Goal: Task Accomplishment & Management: Complete application form

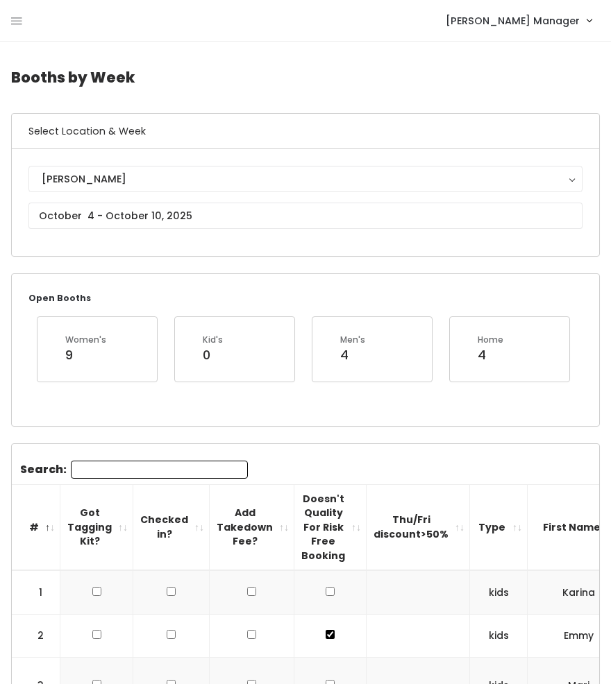
scroll to position [0, 50]
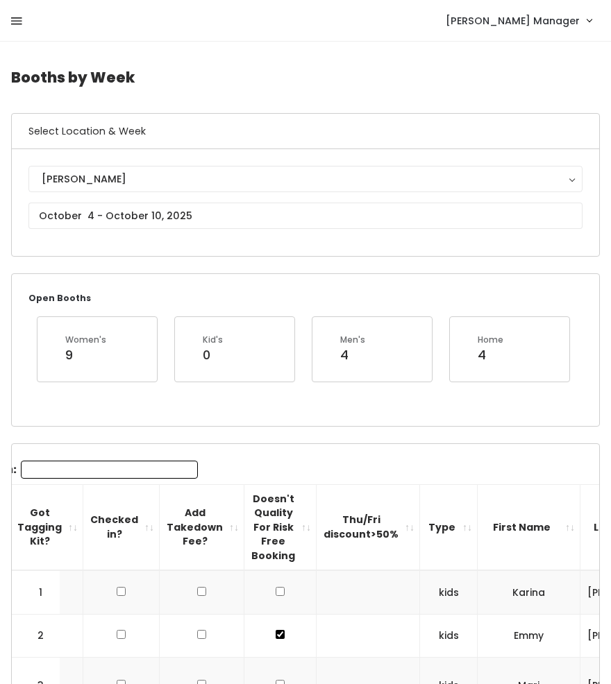
click at [17, 19] on icon at bounding box center [16, 21] width 11 height 12
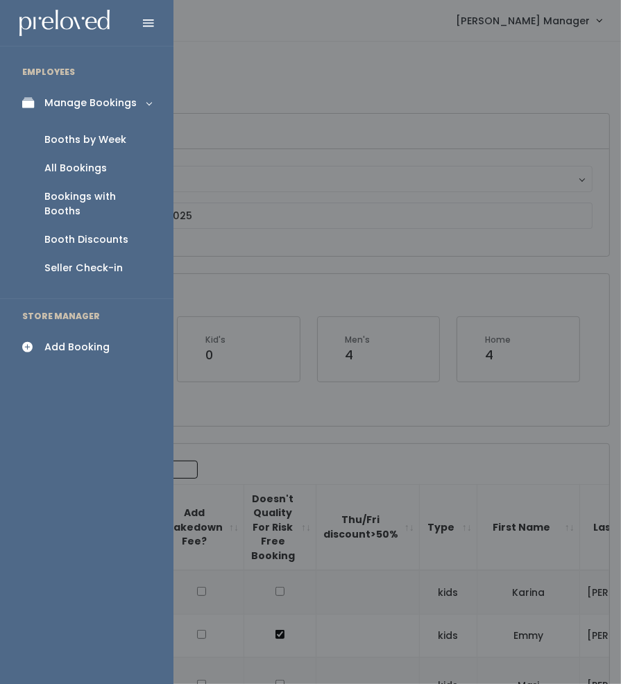
click at [76, 167] on div "All Bookings" at bounding box center [75, 168] width 62 height 15
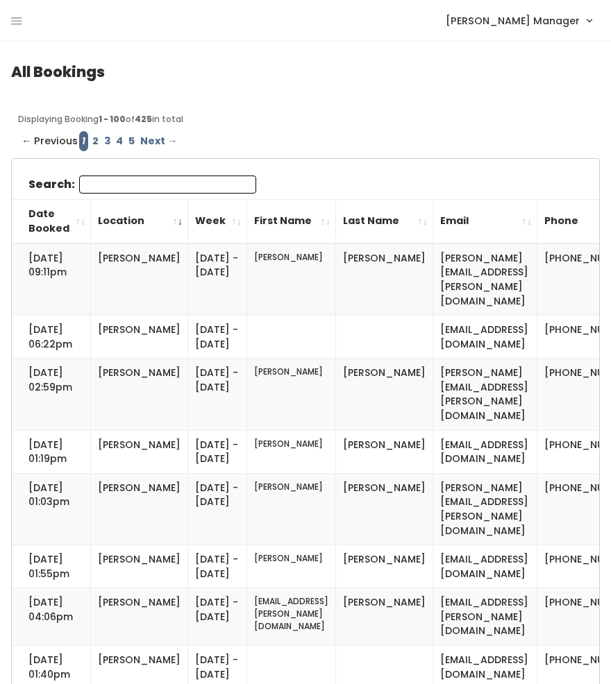
click at [92, 190] on input "Search:" at bounding box center [167, 185] width 177 height 18
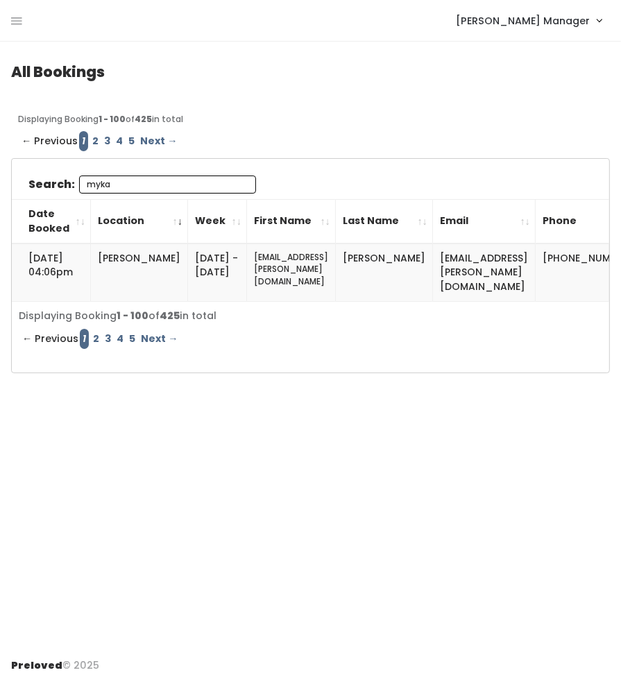
type input "myka"
click at [28, 28] on div "Holladay Manager Admin Home My bookings Account settings Logout" at bounding box center [313, 21] width 605 height 30
click at [15, 20] on icon at bounding box center [16, 21] width 11 height 12
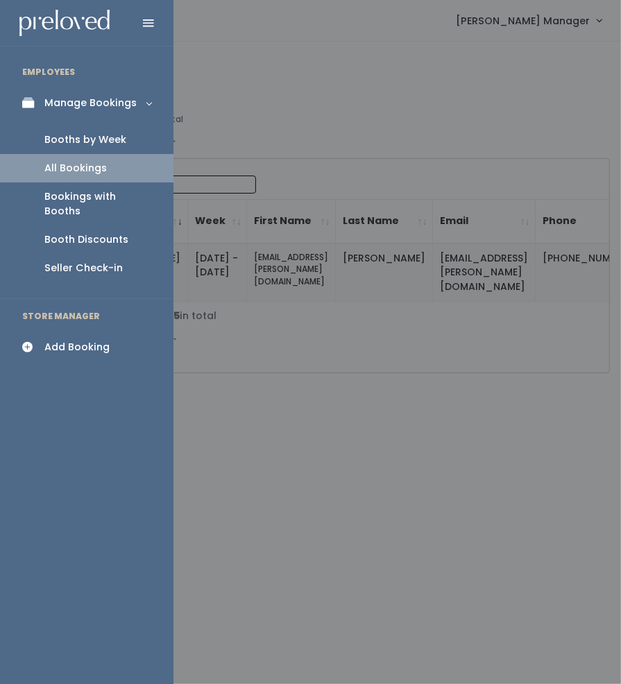
click at [60, 131] on link "Booths by Week" at bounding box center [87, 140] width 174 height 28
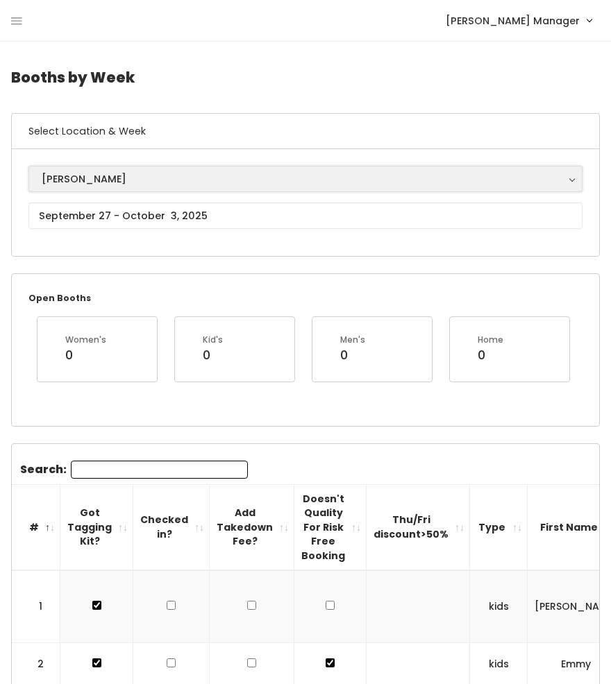
click at [86, 173] on div "Holladay" at bounding box center [306, 178] width 528 height 15
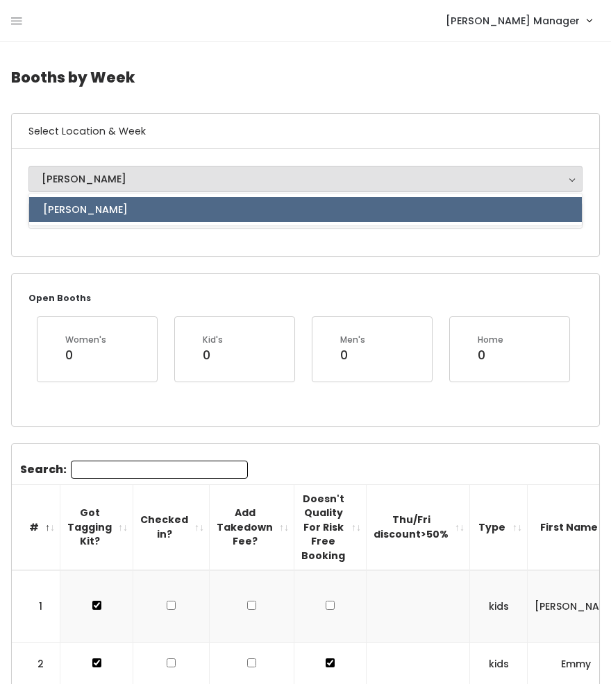
click at [94, 177] on div "Holladay" at bounding box center [306, 178] width 528 height 15
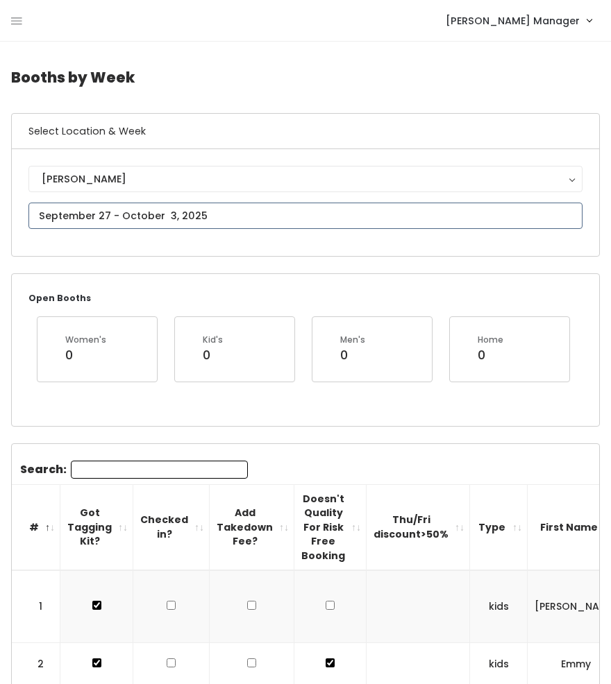
click at [87, 214] on input "text" at bounding box center [305, 216] width 554 height 26
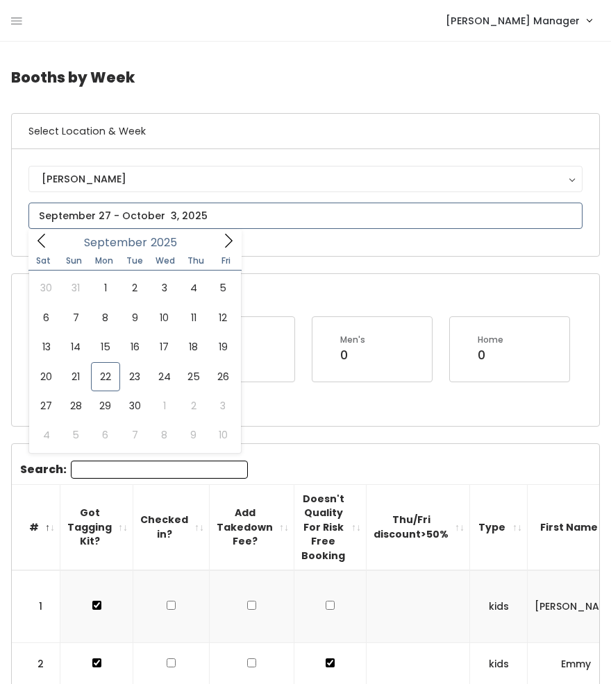
click at [225, 242] on icon at bounding box center [228, 240] width 15 height 15
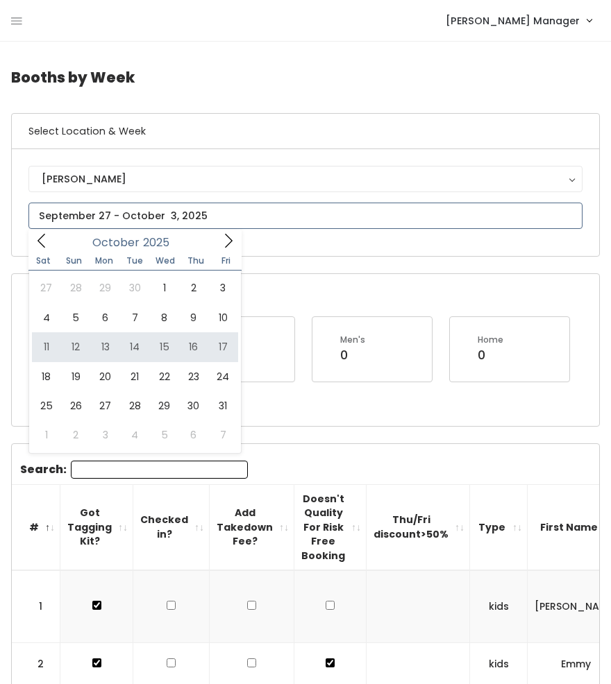
type input "October 11 to October 17"
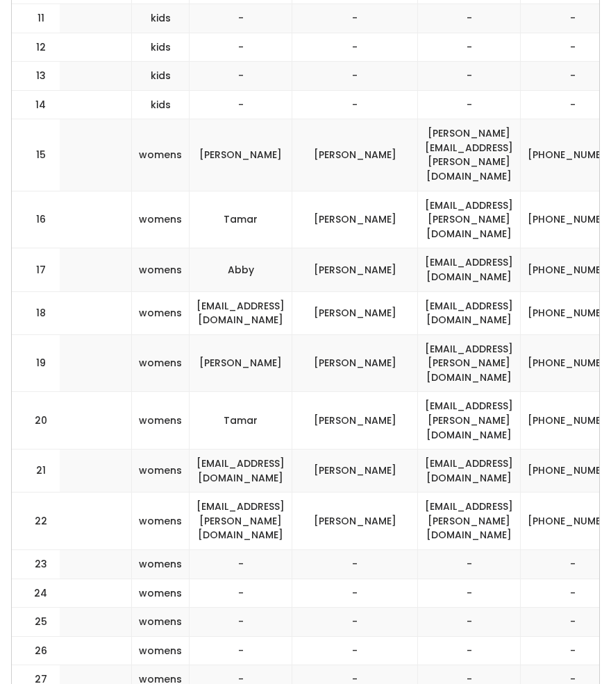
scroll to position [1002, 0]
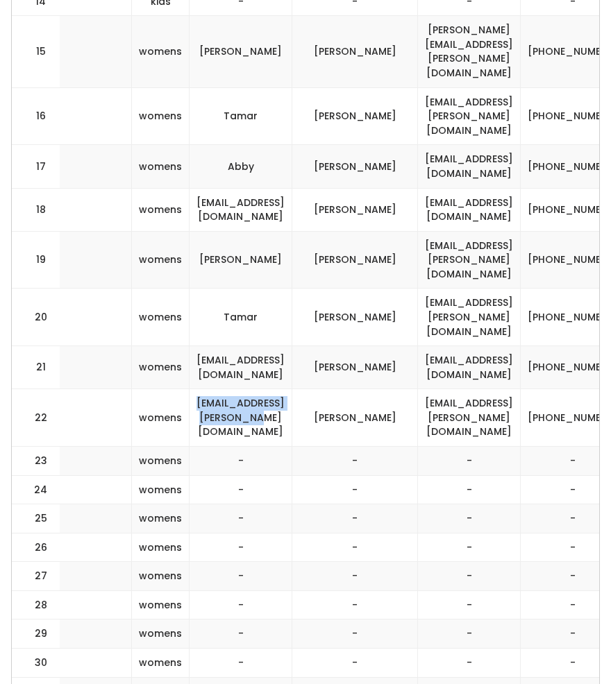
drag, startPoint x: 333, startPoint y: 332, endPoint x: 172, endPoint y: 334, distance: 161.0
click at [189, 389] on td "[EMAIL_ADDRESS][PERSON_NAME][DOMAIN_NAME]" at bounding box center [240, 418] width 103 height 58
click at [364, 389] on td "Steadman" at bounding box center [355, 418] width 126 height 58
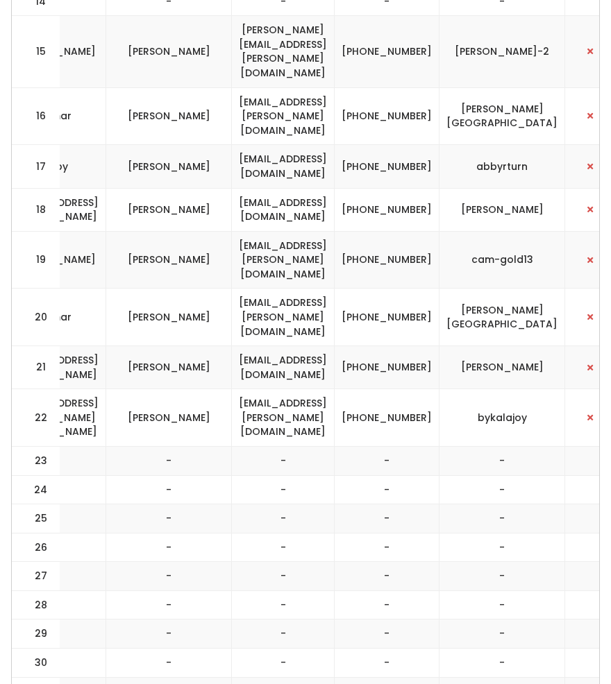
scroll to position [0, 537]
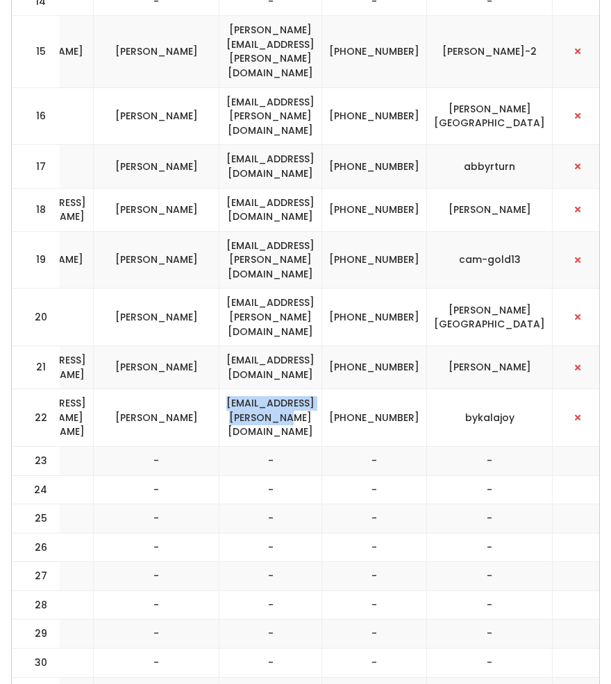
drag, startPoint x: 373, startPoint y: 337, endPoint x: 214, endPoint y: 328, distance: 159.2
click at [219, 389] on td "mykala.steadman@gmail.com" at bounding box center [270, 418] width 103 height 58
copy td "mykala.steadman@gmail.com"
drag, startPoint x: 438, startPoint y: 345, endPoint x: 387, endPoint y: 323, distance: 56.0
click at [387, 389] on td "(907) 953-2352" at bounding box center [374, 418] width 105 height 58
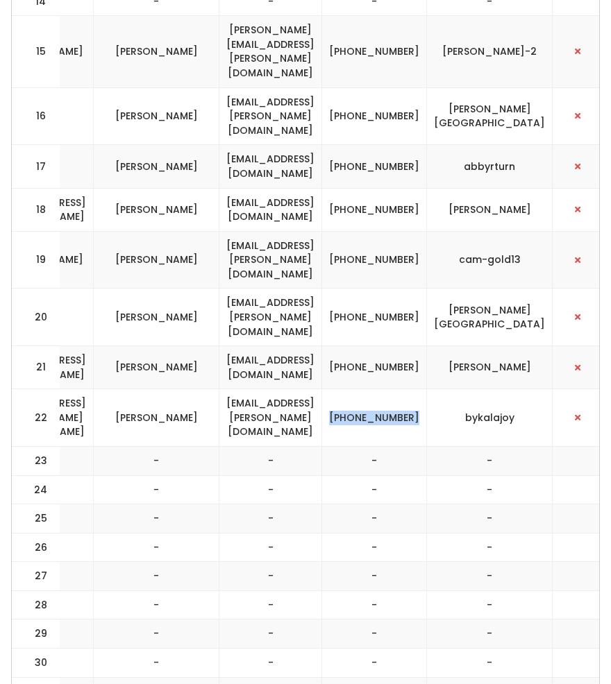
copy td "(907) 953-2352"
drag, startPoint x: 521, startPoint y: 335, endPoint x: 465, endPoint y: 338, distance: 55.6
click at [465, 389] on td "bykalajoy" at bounding box center [490, 418] width 126 height 58
copy td "bykalajoy"
click at [219, 533] on td "-" at bounding box center [270, 547] width 103 height 29
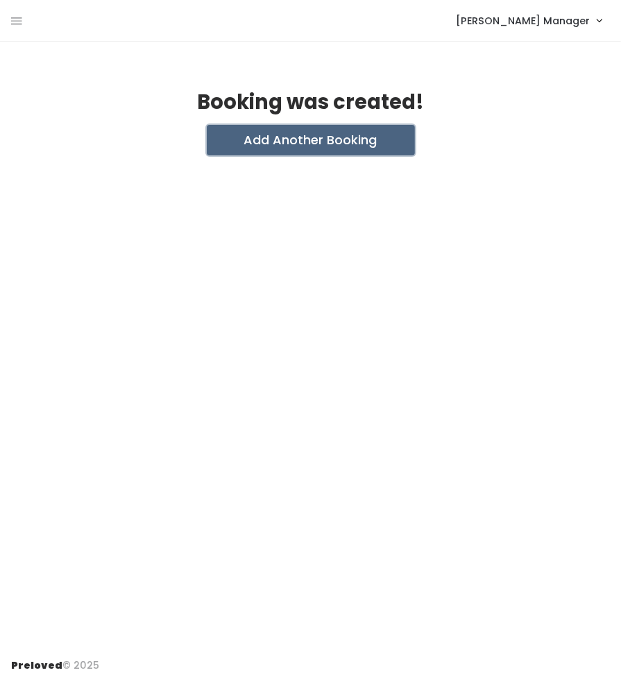
click at [325, 138] on button "Add Another Booking" at bounding box center [311, 140] width 208 height 31
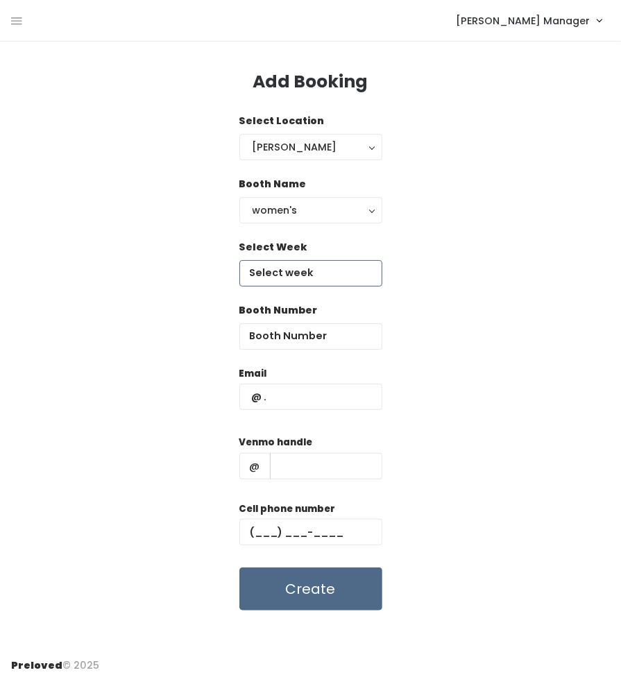
click at [308, 278] on input "text" at bounding box center [310, 273] width 143 height 26
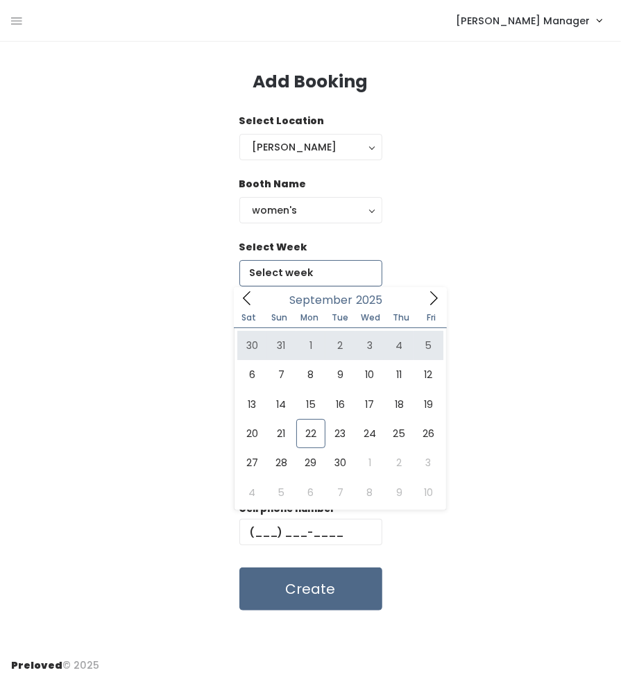
click at [430, 298] on icon at bounding box center [433, 298] width 15 height 15
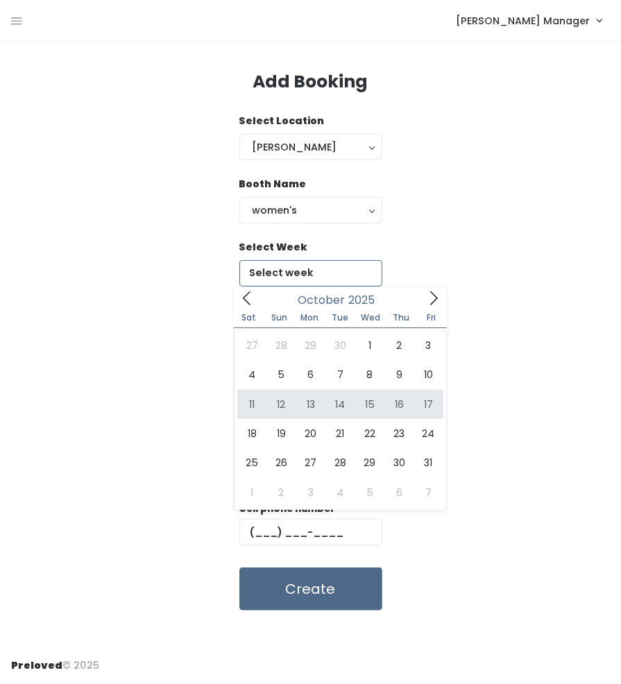
type input "October 11 to October 17"
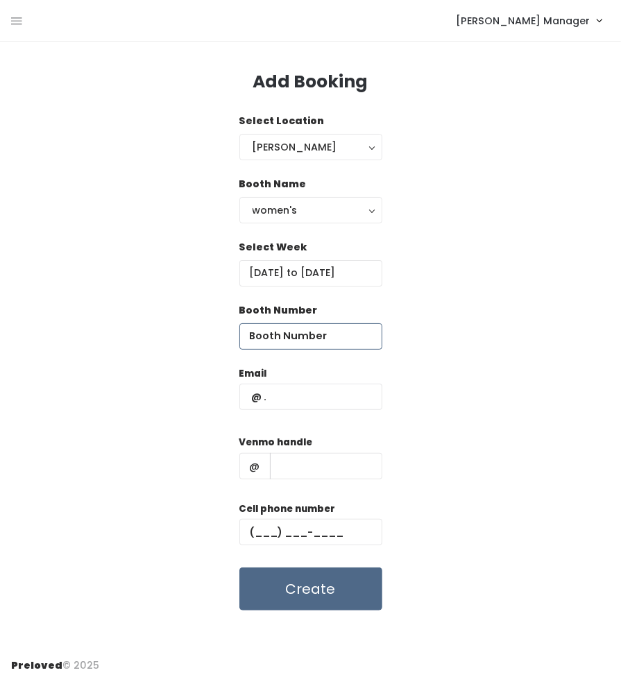
click at [298, 339] on input "number" at bounding box center [310, 336] width 143 height 26
type input "23"
click at [295, 403] on input "text" at bounding box center [310, 397] width 143 height 26
click at [368, 398] on input "text" at bounding box center [310, 397] width 143 height 26
paste input "mykala.steadman@gmail.com"
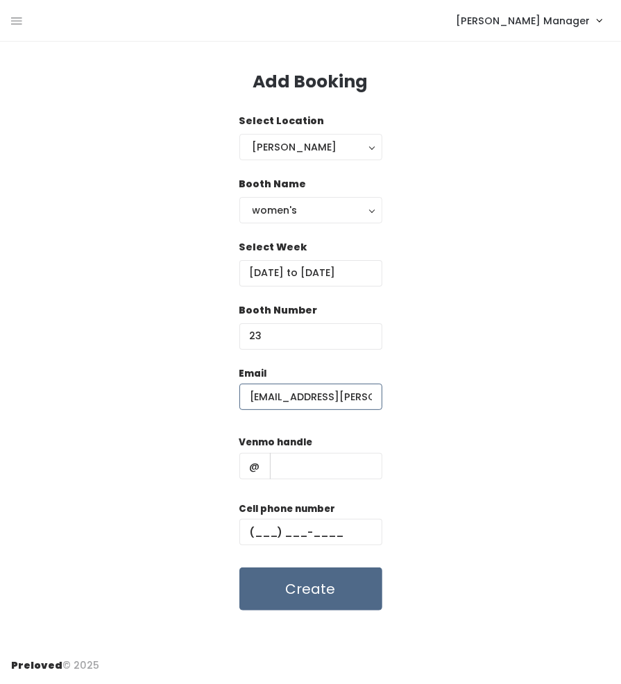
scroll to position [0, 33]
type input "mykala.steadman@gmail.com"
click at [350, 524] on input "text" at bounding box center [310, 532] width 143 height 26
paste input "(907) 953-2352"
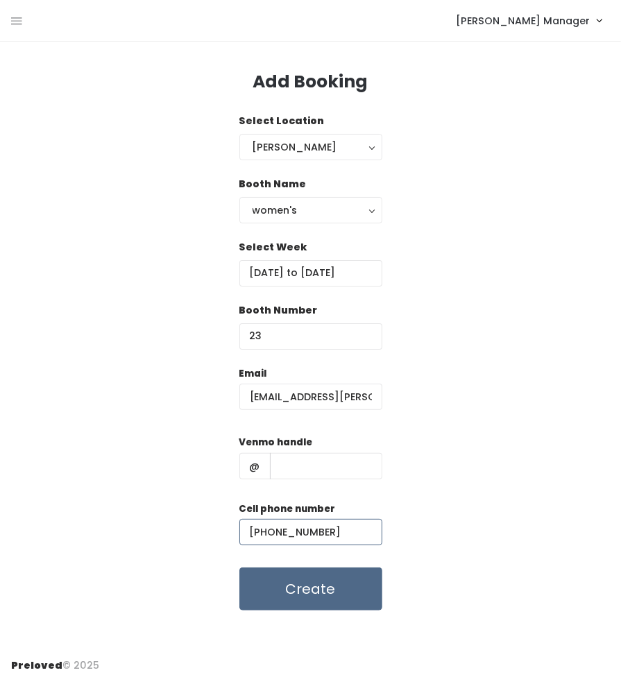
type input "(907) 953-2352"
click at [330, 474] on input "text" at bounding box center [326, 466] width 112 height 26
paste input "bykalajoy"
type input "bykalajoy"
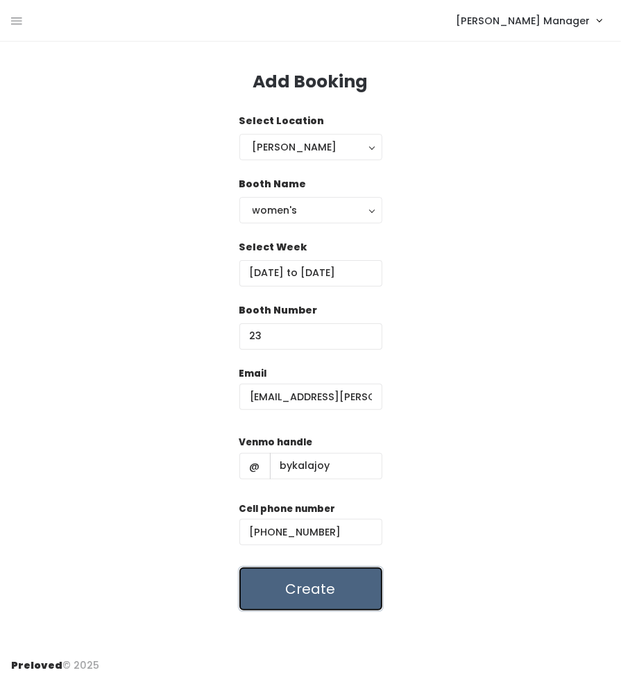
click at [330, 582] on button "Create" at bounding box center [310, 589] width 143 height 43
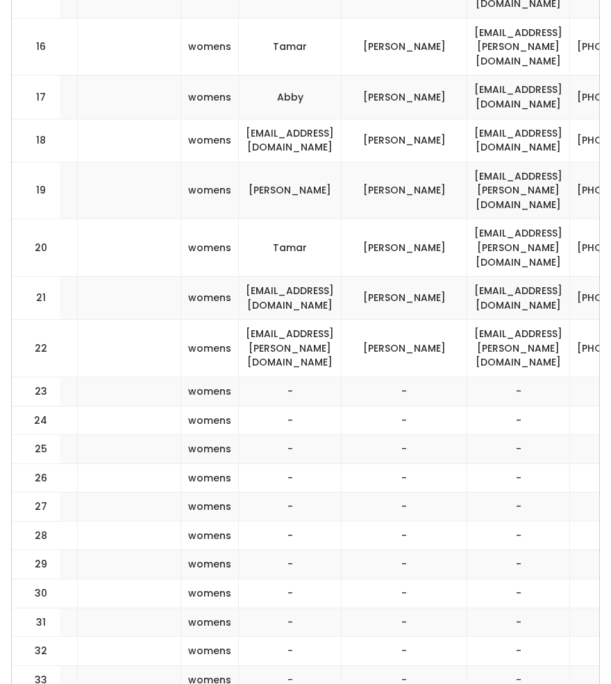
scroll to position [0, 294]
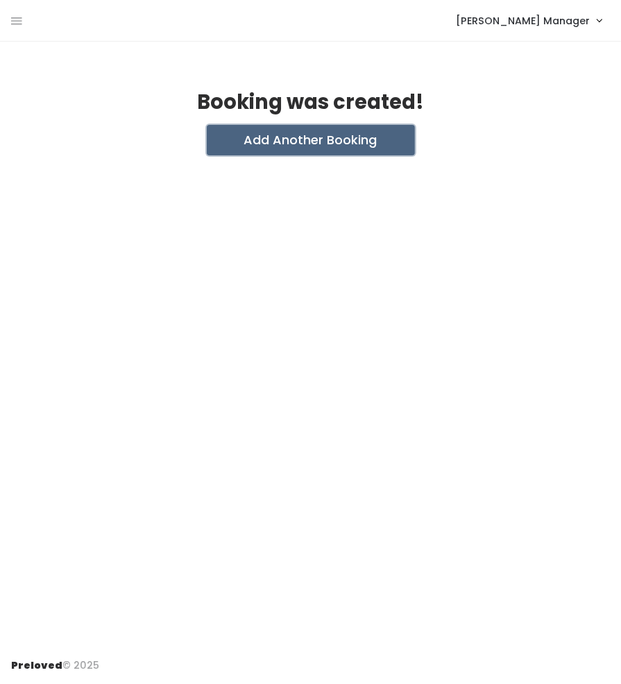
click at [339, 141] on button "Add Another Booking" at bounding box center [311, 140] width 208 height 31
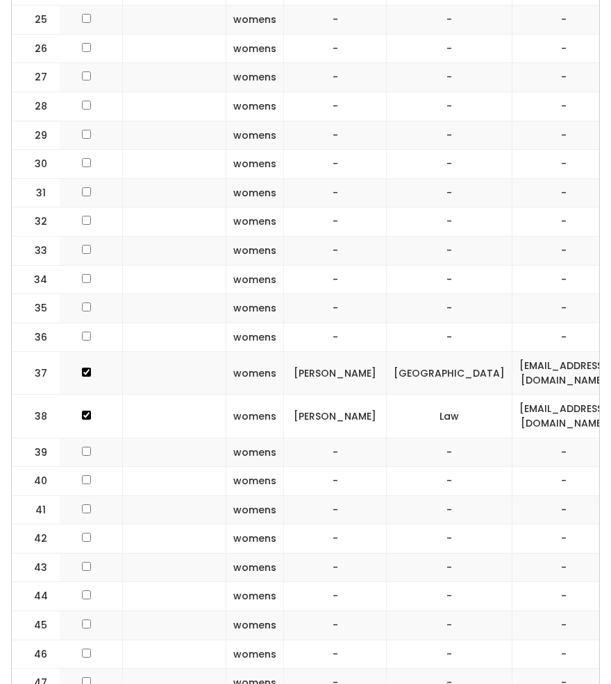
scroll to position [1202, 0]
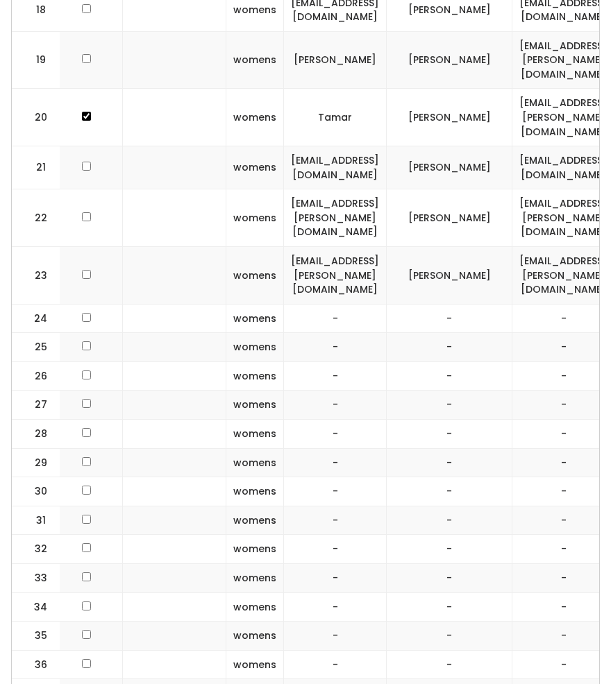
click at [82, 270] on input "checkbox" at bounding box center [86, 274] width 9 height 9
checkbox input "true"
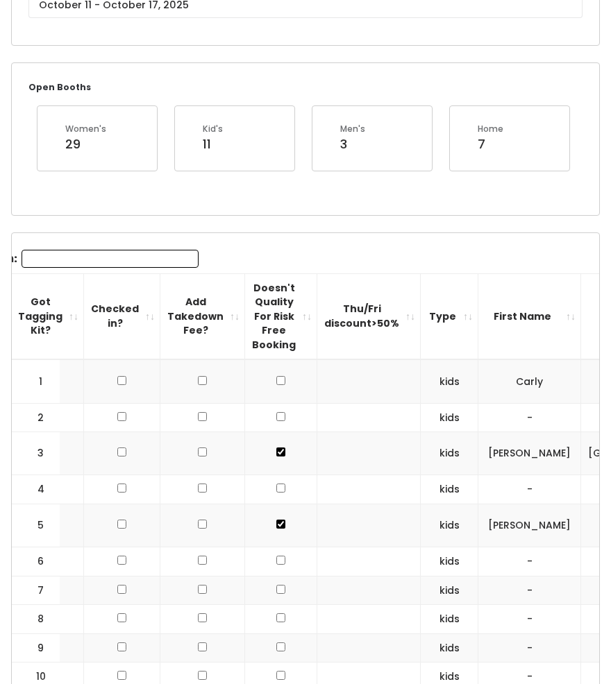
scroll to position [0, 0]
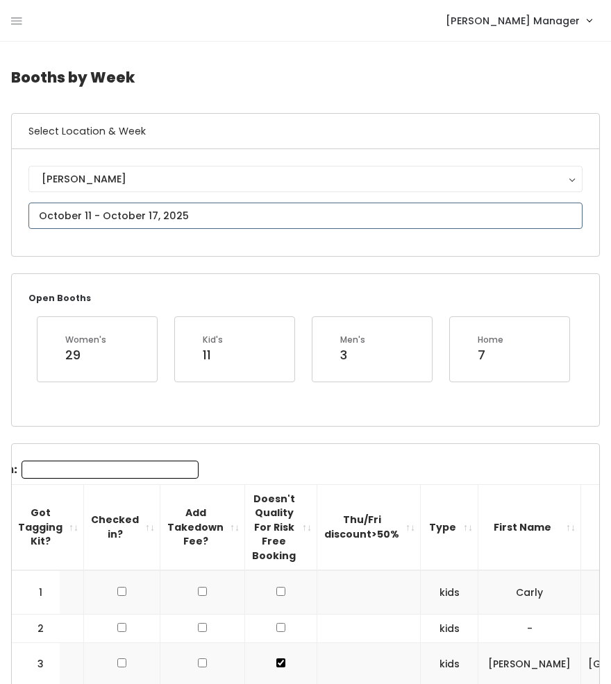
click at [119, 215] on input "text" at bounding box center [305, 216] width 554 height 26
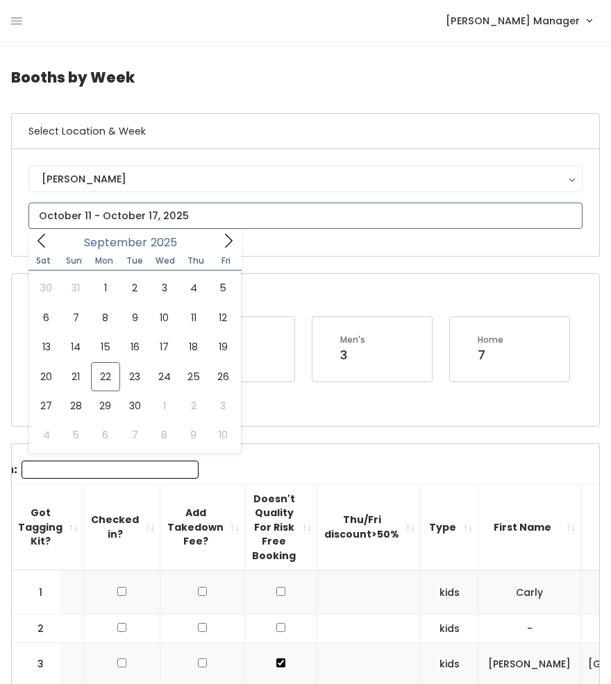
click at [230, 247] on icon at bounding box center [228, 240] width 15 height 15
click at [44, 242] on icon at bounding box center [41, 240] width 15 height 15
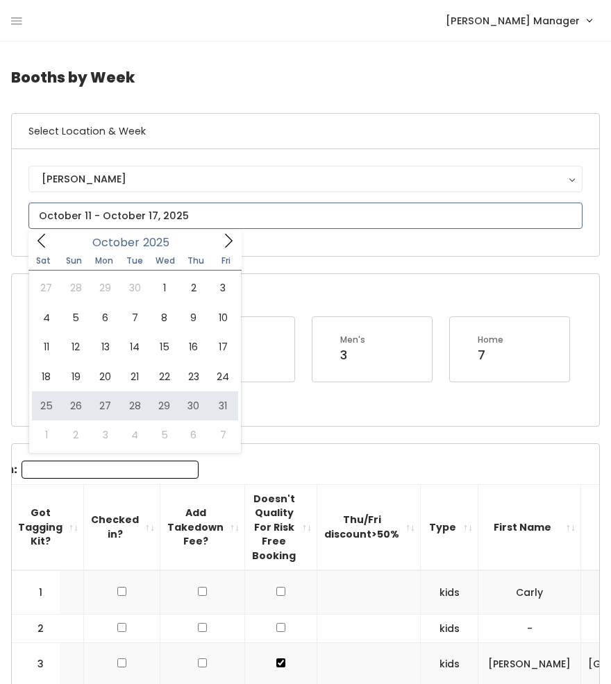
type input "[DATE] to [DATE]"
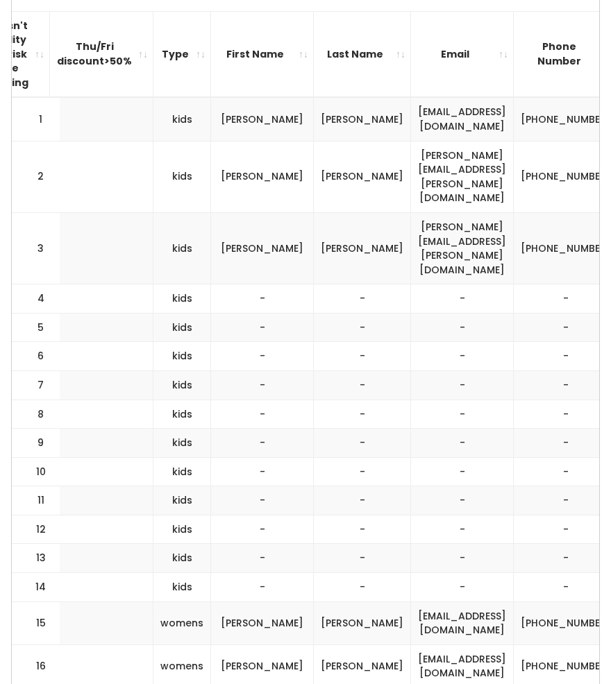
scroll to position [0, 508]
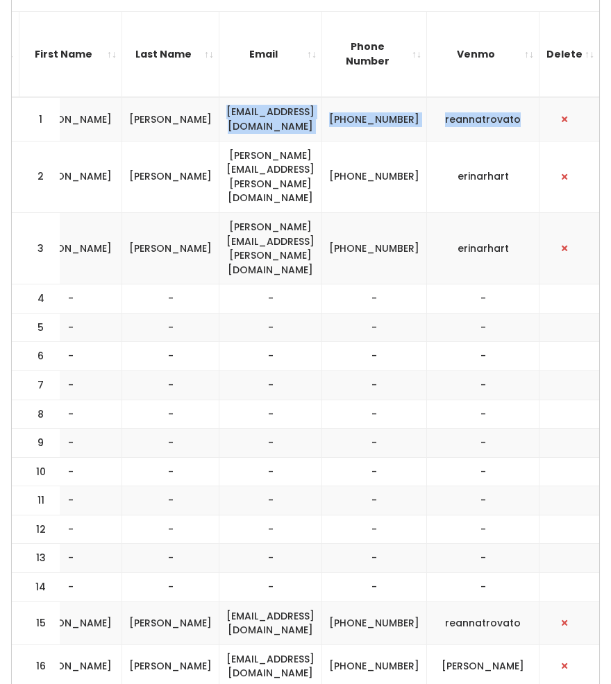
drag, startPoint x: 536, startPoint y: 115, endPoint x: 233, endPoint y: 101, distance: 302.9
click at [233, 101] on tr "1 kids [PERSON_NAME] [EMAIL_ADDRESS][DOMAIN_NAME] [PHONE_NUMBER] reannatrovato" at bounding box center [52, 119] width 1096 height 44
copy tr "[EMAIL_ADDRESS][DOMAIN_NAME] [PHONE_NUMBER] reannatrovato"
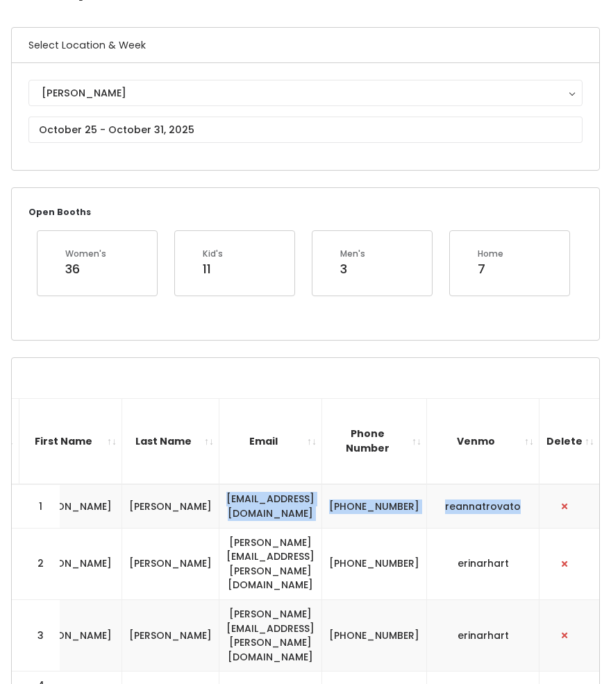
scroll to position [85, 0]
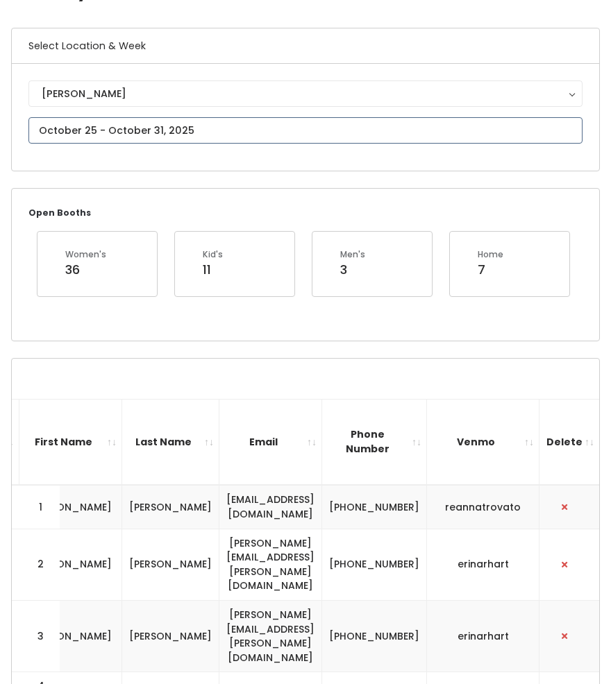
click at [169, 138] on input "text" at bounding box center [305, 130] width 554 height 26
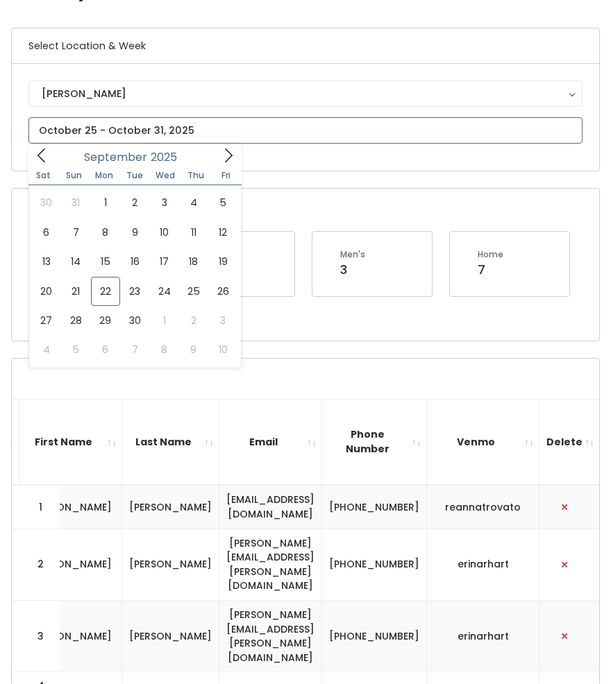
click at [228, 152] on icon at bounding box center [229, 156] width 8 height 14
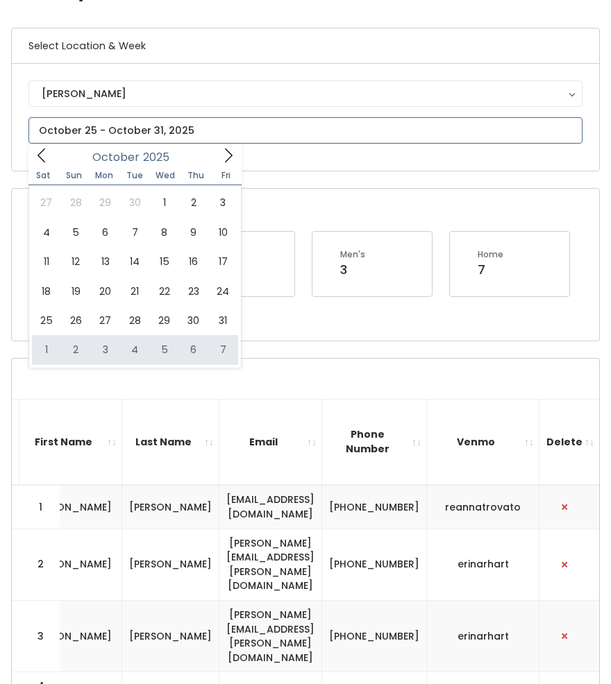
type input "November 1 to November 7"
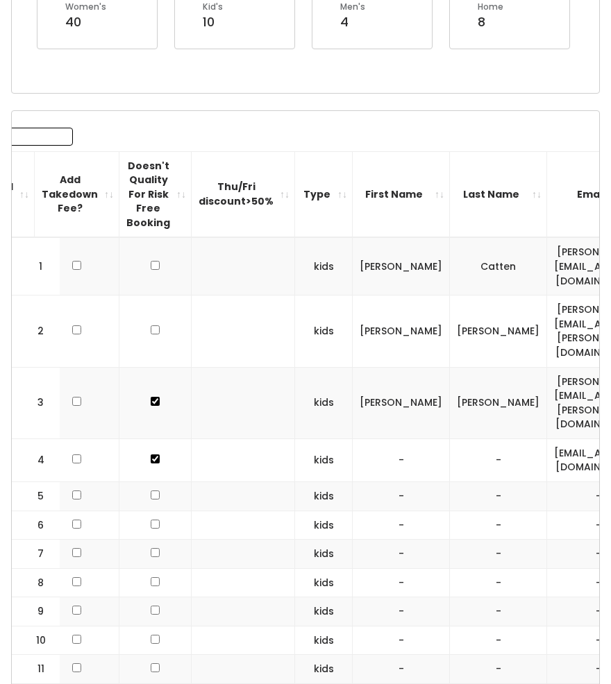
scroll to position [371, 0]
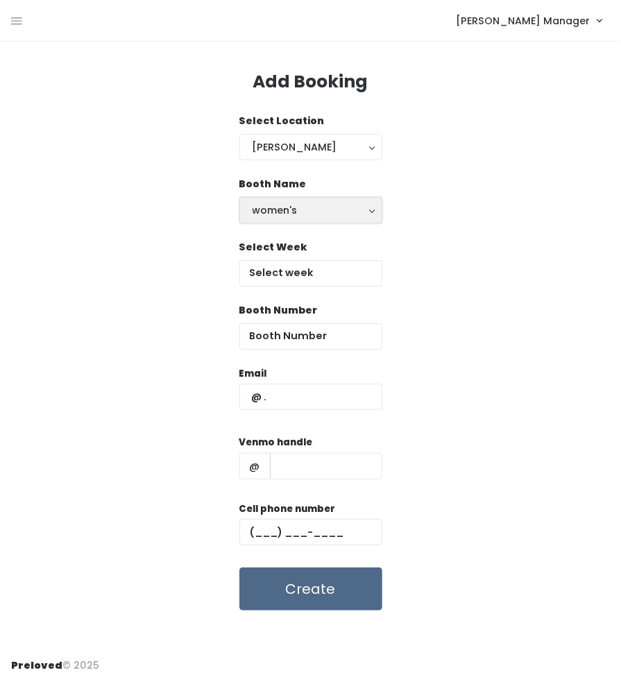
click at [308, 206] on div "women's" at bounding box center [311, 210] width 117 height 15
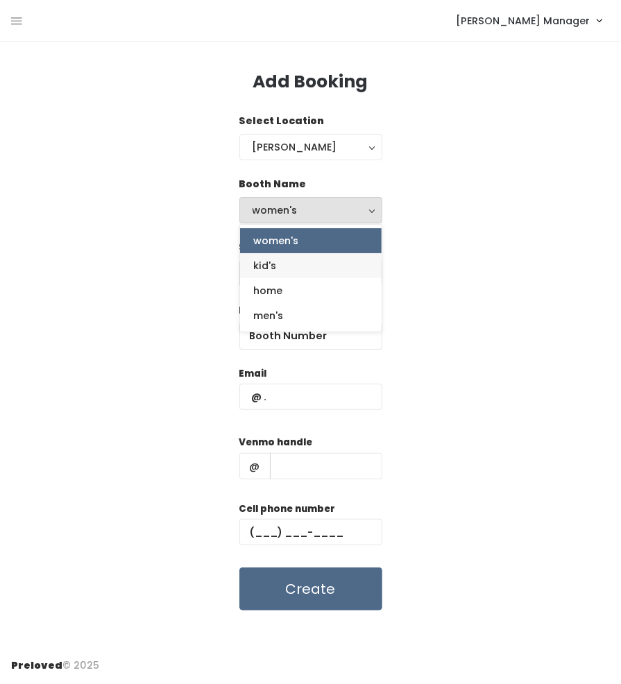
click at [294, 264] on link "kid's" at bounding box center [311, 265] width 142 height 25
select select "kids"
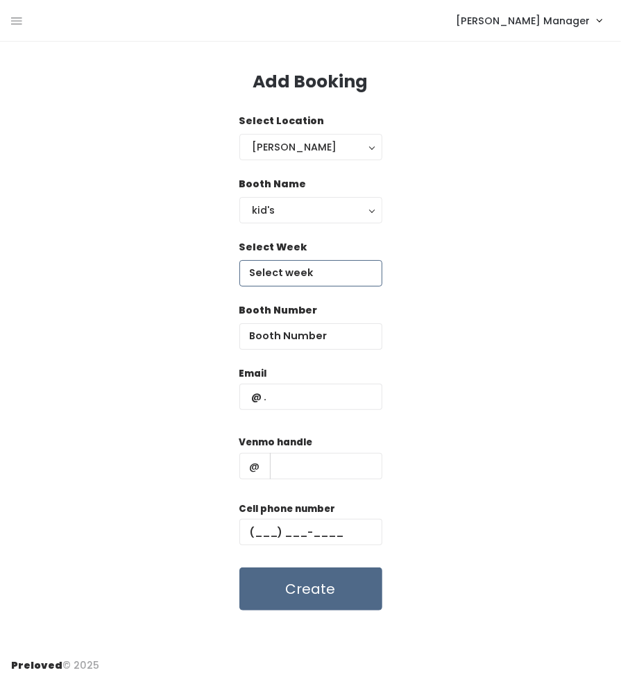
click at [296, 272] on input "text" at bounding box center [310, 273] width 143 height 26
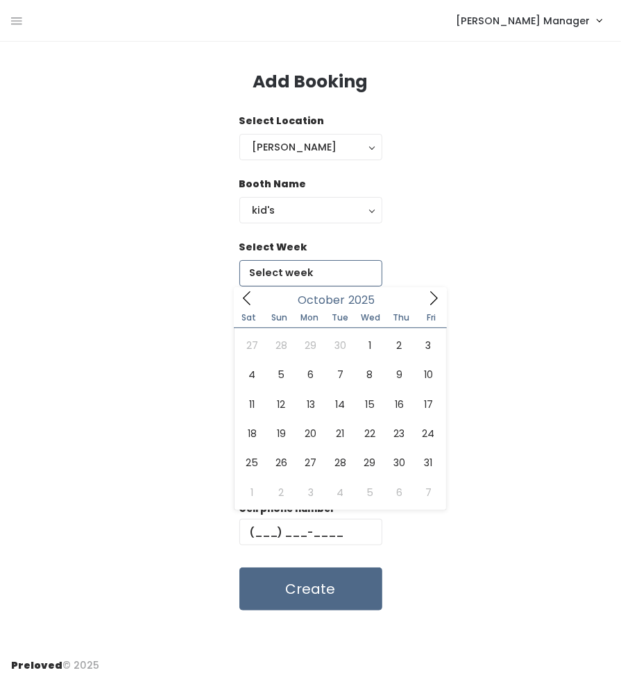
click at [433, 298] on icon at bounding box center [433, 298] width 15 height 15
type input "November 1 to November 7"
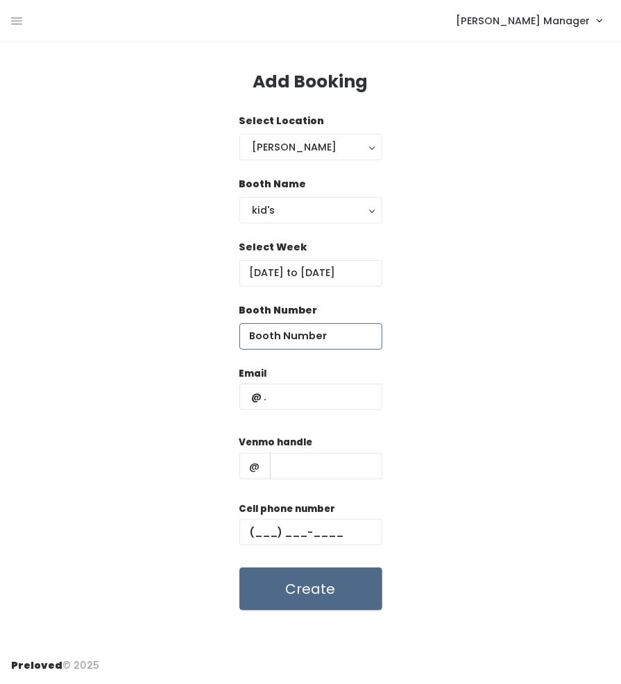
click at [311, 334] on input "number" at bounding box center [310, 336] width 143 height 26
type input "5"
click at [305, 389] on input "text" at bounding box center [310, 397] width 143 height 26
paste input "reannatrovato@gmail.com (253) 561-1844 reannatrovato"
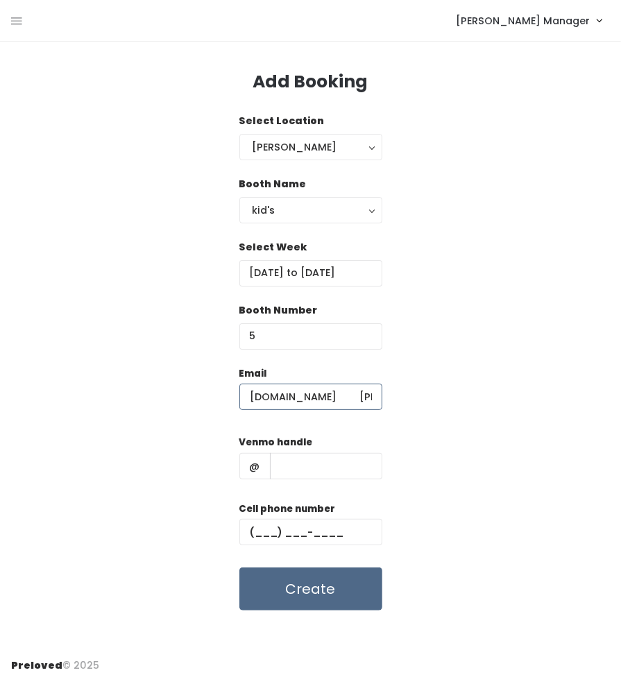
scroll to position [0, 114]
drag, startPoint x: 369, startPoint y: 398, endPoint x: 282, endPoint y: 412, distance: 88.6
click at [282, 412] on div "Email reannatrovato@gmail.com (253) 561-1844 reannatrovato" at bounding box center [310, 395] width 143 height 58
type input "reannatrovato@gmail.com"
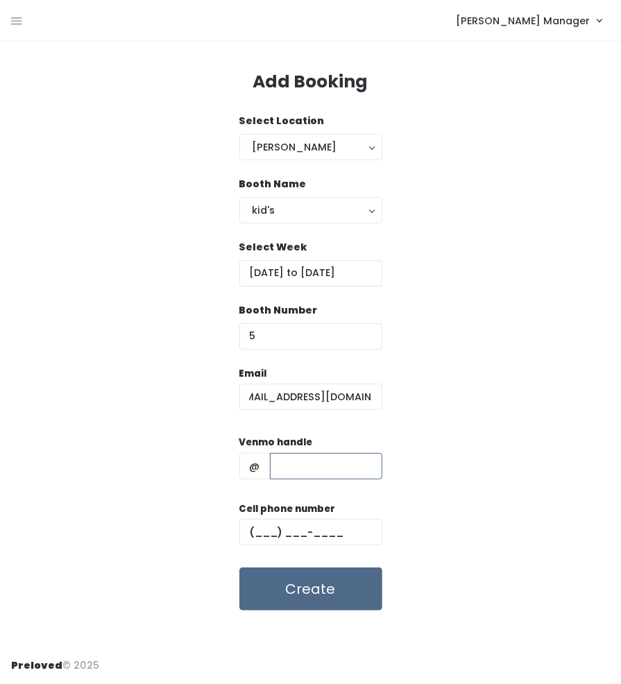
click at [294, 466] on input "text" at bounding box center [326, 466] width 112 height 26
paste input "(253) 561-1844 reannatrovato"
drag, startPoint x: 298, startPoint y: 467, endPoint x: 244, endPoint y: 471, distance: 54.3
click at [244, 471] on div "@ (253) 561-1844 reannatrovato" at bounding box center [310, 466] width 143 height 26
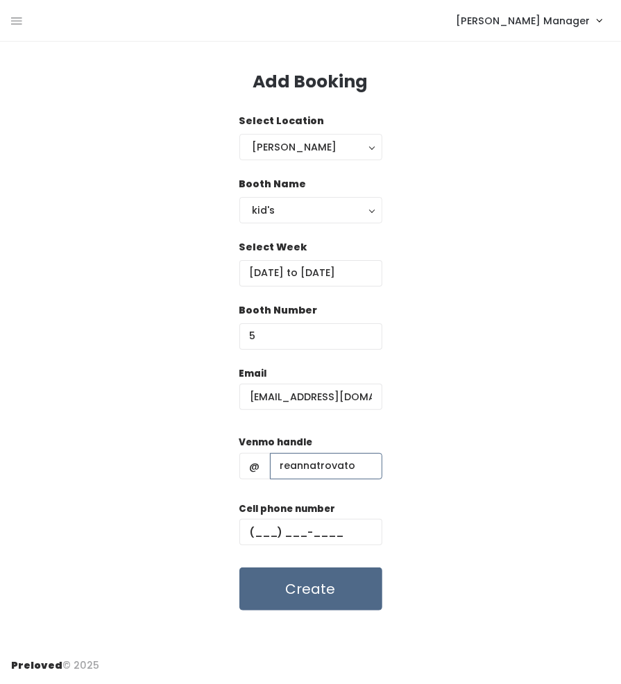
type input "reannatrovato"
click at [294, 538] on input "text" at bounding box center [310, 532] width 143 height 26
paste input "[PHONE_NUMBER]"
type input "[PHONE_NUMBER]"
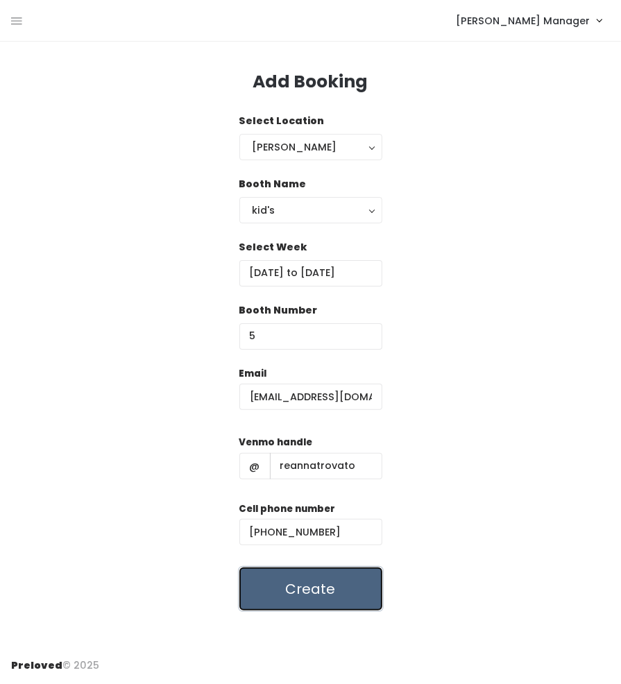
click at [314, 592] on button "Create" at bounding box center [310, 589] width 143 height 43
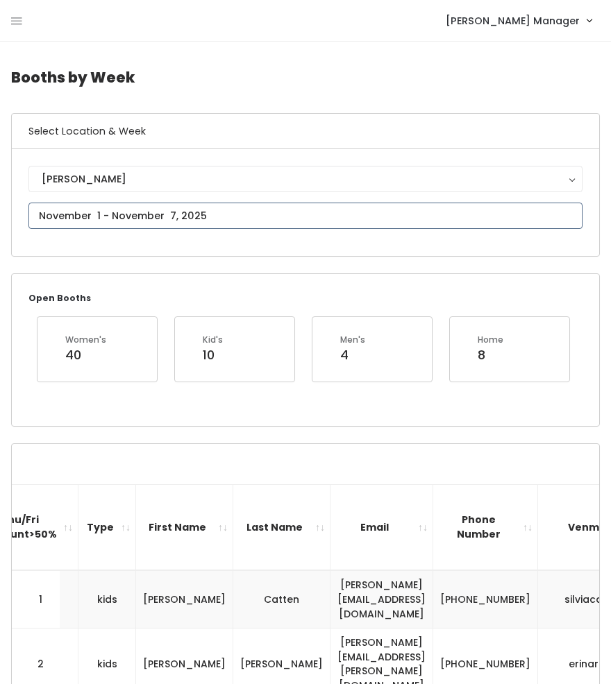
click at [142, 219] on input "text" at bounding box center [305, 216] width 554 height 26
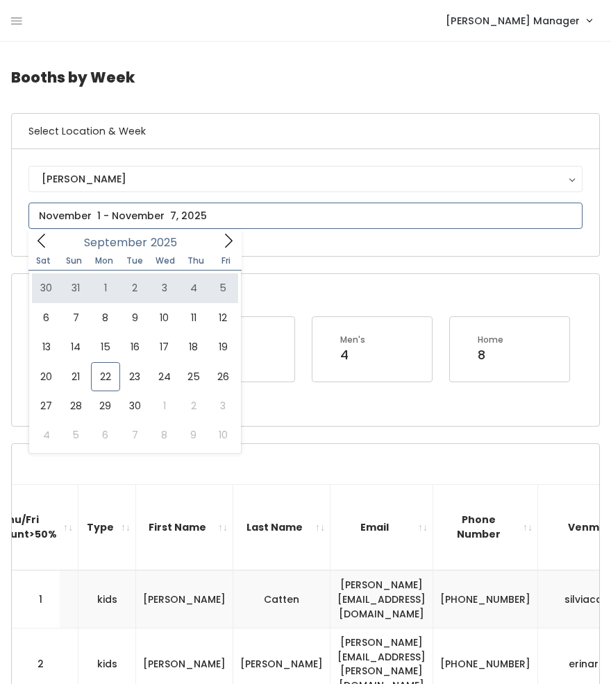
click at [229, 251] on span at bounding box center [228, 241] width 26 height 22
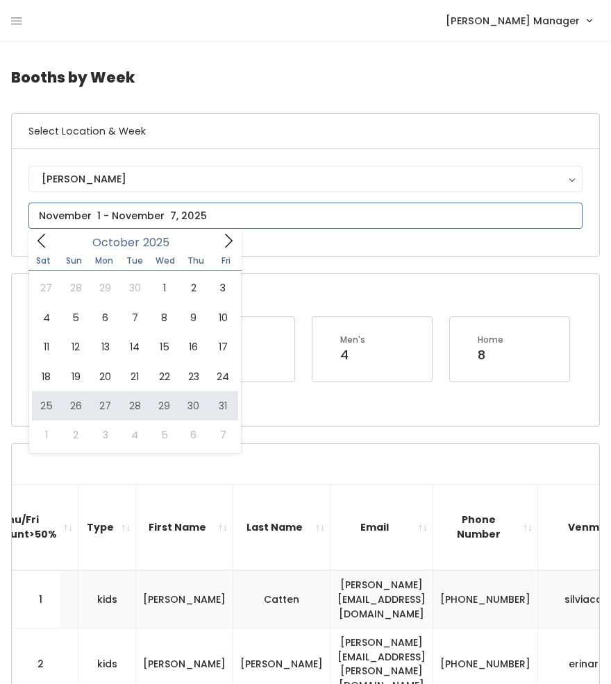
type input "[DATE] to [DATE]"
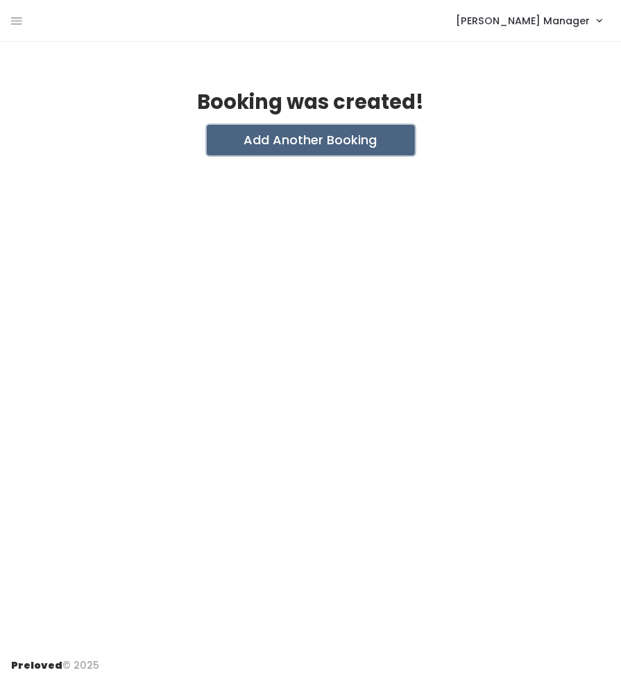
click at [329, 145] on button "Add Another Booking" at bounding box center [311, 140] width 208 height 31
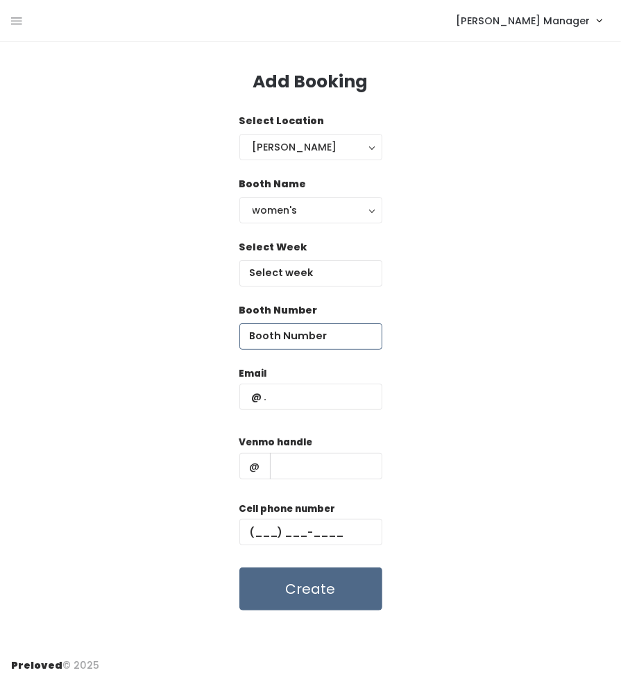
click at [284, 337] on input "number" at bounding box center [310, 336] width 143 height 26
type input "15"
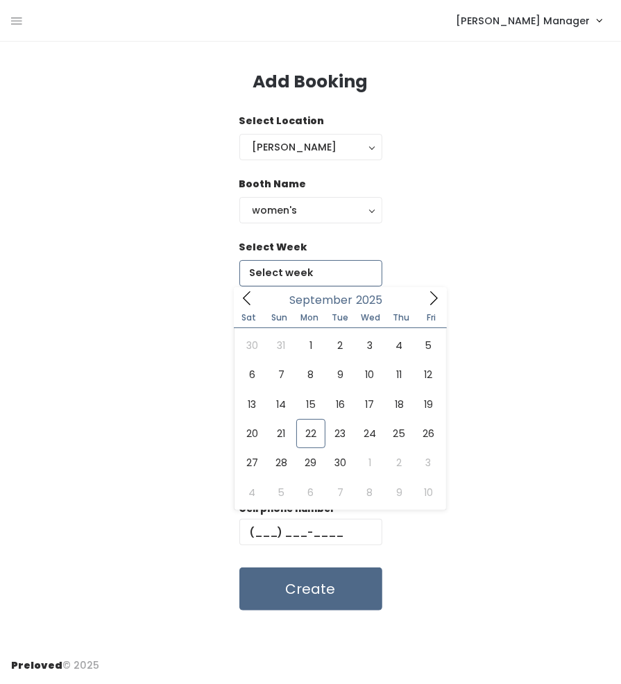
click at [296, 262] on input "text" at bounding box center [310, 273] width 143 height 26
click at [434, 295] on icon at bounding box center [434, 298] width 8 height 14
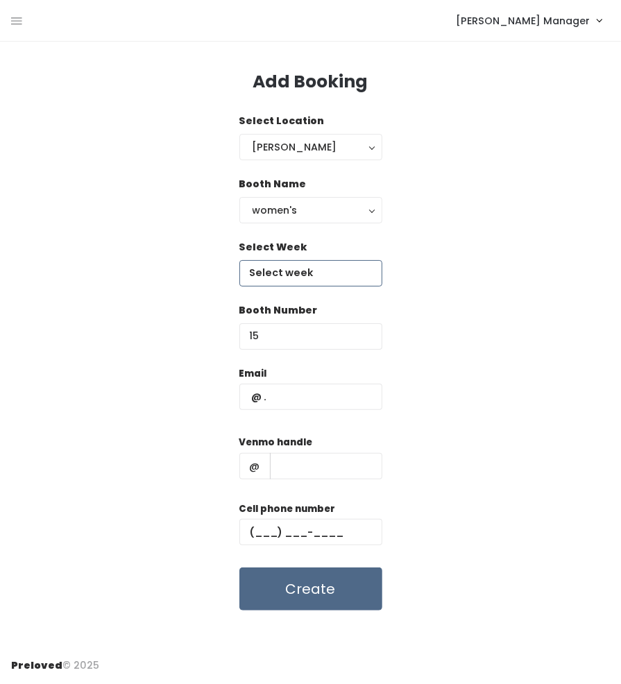
type input "November 1 to November 7"
click at [297, 398] on input "text" at bounding box center [310, 397] width 143 height 26
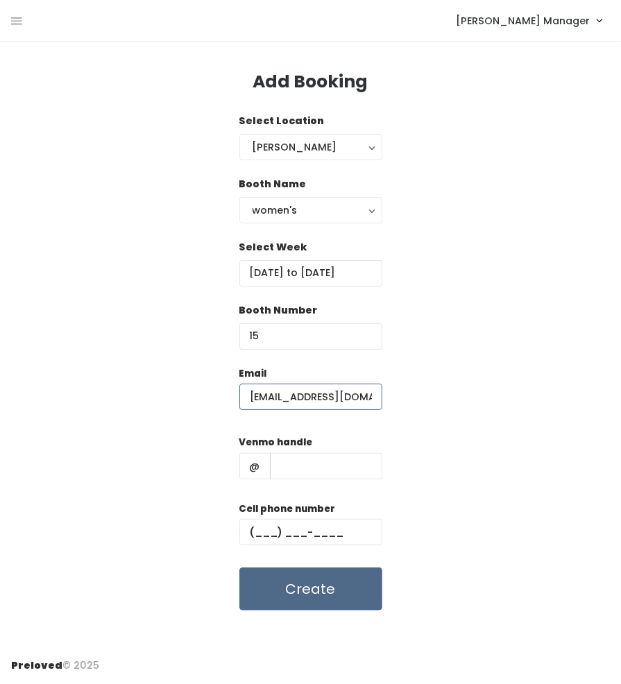
scroll to position [0, 14]
type input "reannatrovato@gmail.com"
type input "reannatrovato"
click at [325, 534] on input "text" at bounding box center [310, 532] width 143 height 26
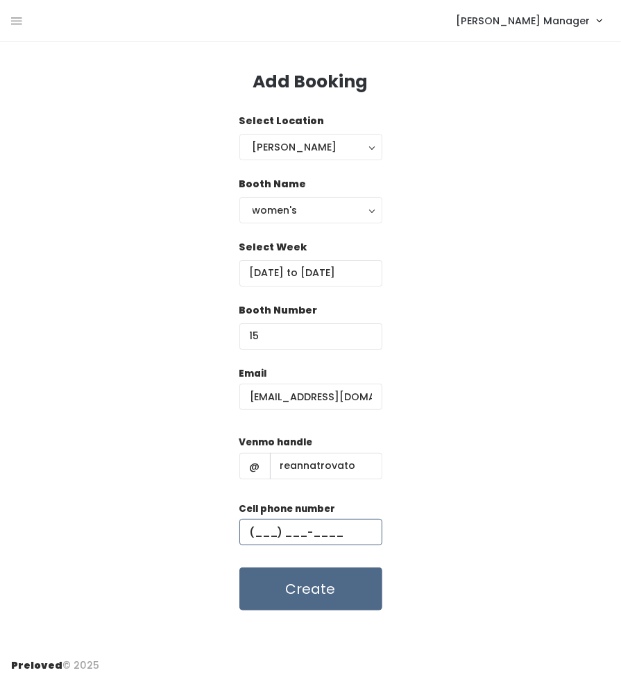
paste input "(253) 561-1844"
type input "(253) 561-1844"
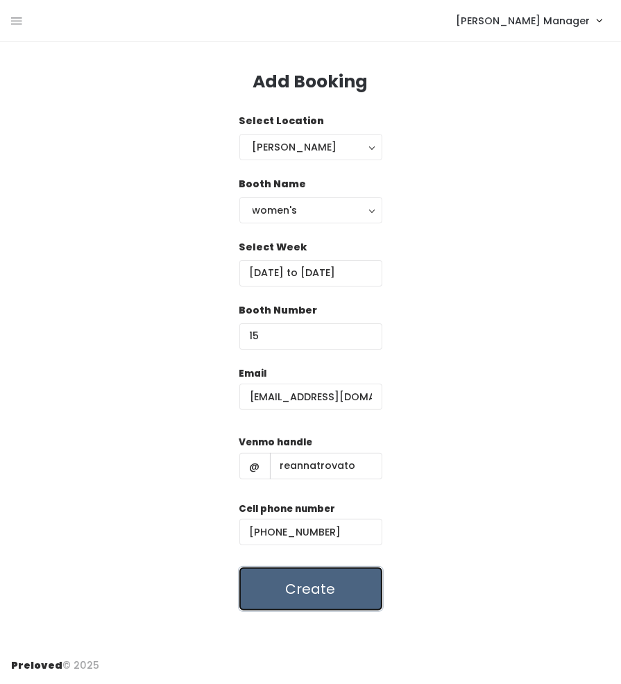
click at [328, 589] on button "Create" at bounding box center [310, 589] width 143 height 43
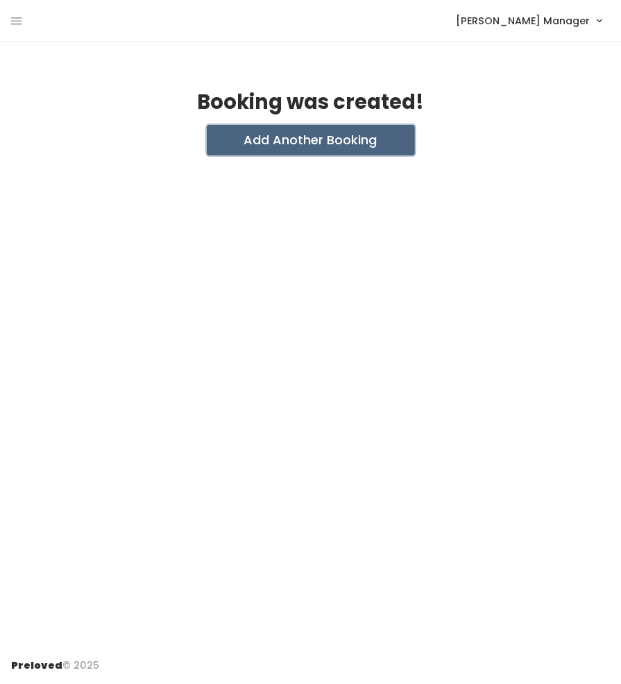
click at [285, 149] on button "Add Another Booking" at bounding box center [311, 140] width 208 height 31
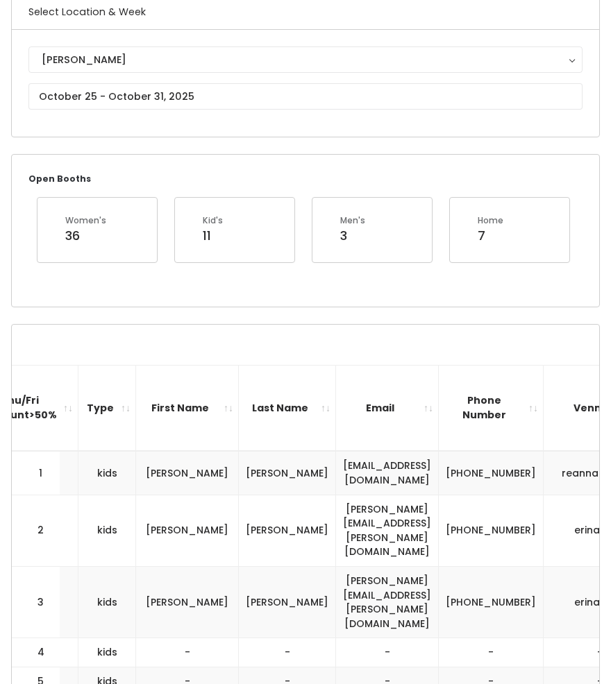
scroll to position [0, 508]
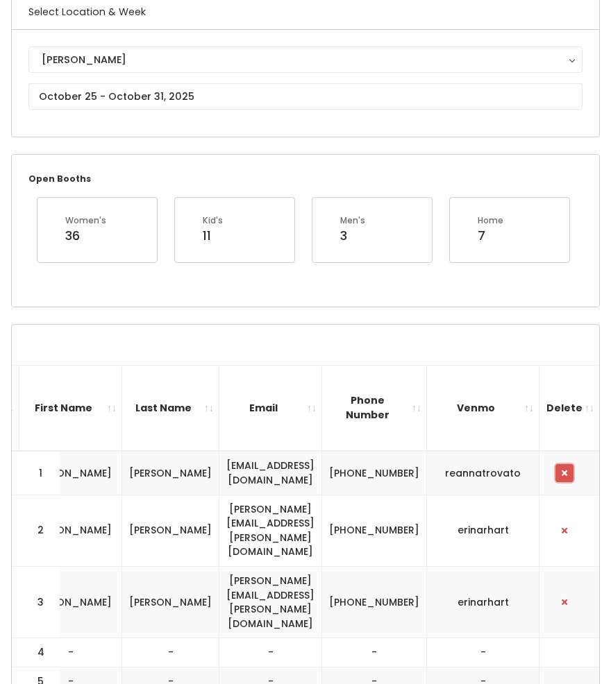
click at [562, 466] on button "button" at bounding box center [564, 473] width 18 height 18
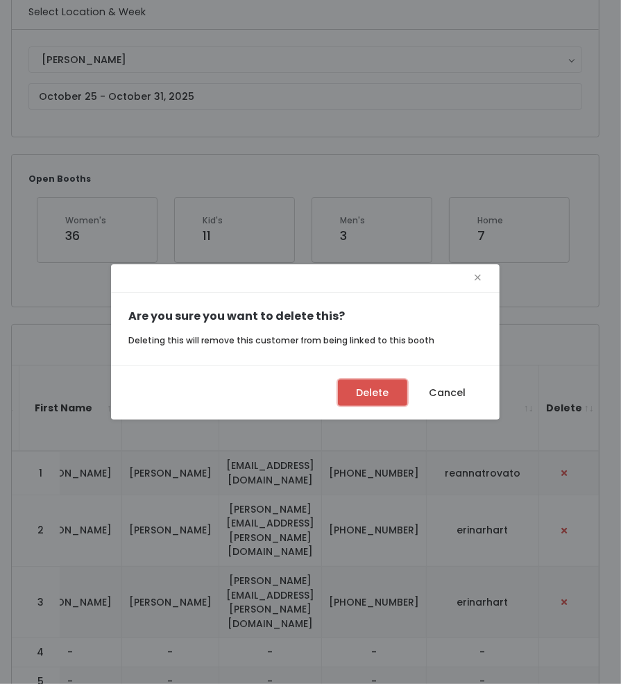
click at [371, 394] on button "Delete" at bounding box center [372, 393] width 69 height 26
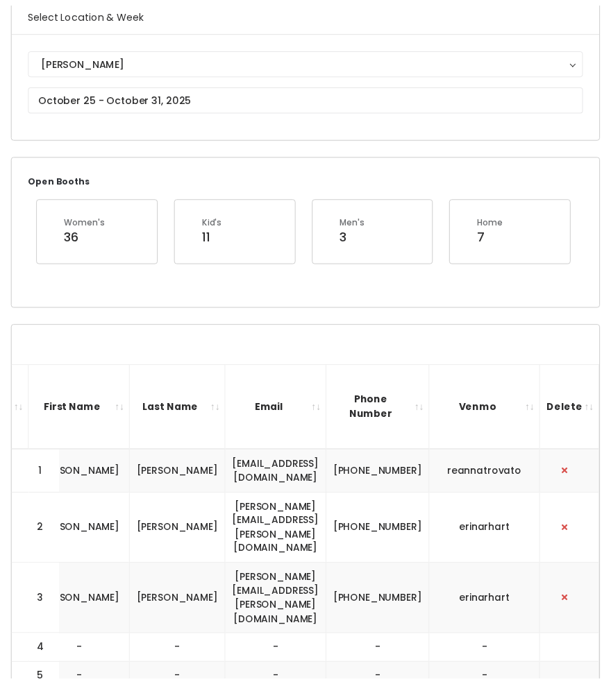
scroll to position [0, 497]
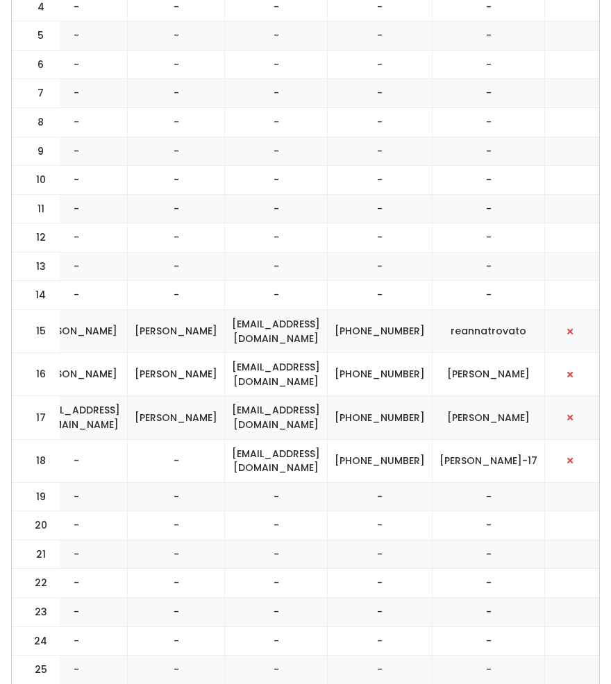
scroll to position [0, 503]
click at [569, 328] on span "button" at bounding box center [570, 332] width 6 height 8
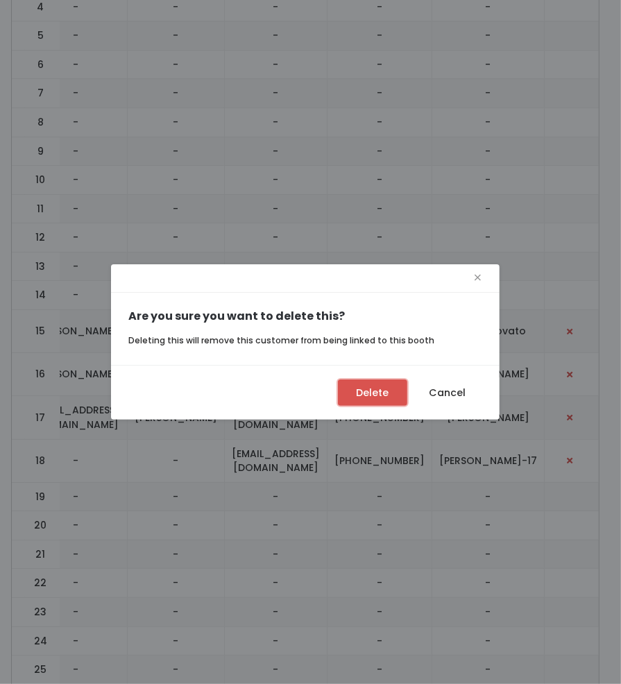
click at [358, 394] on button "Delete" at bounding box center [372, 393] width 69 height 26
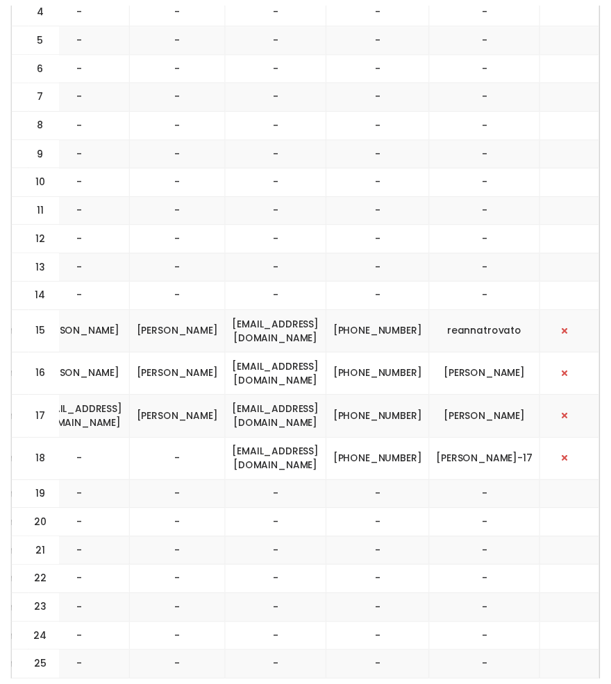
scroll to position [0, 497]
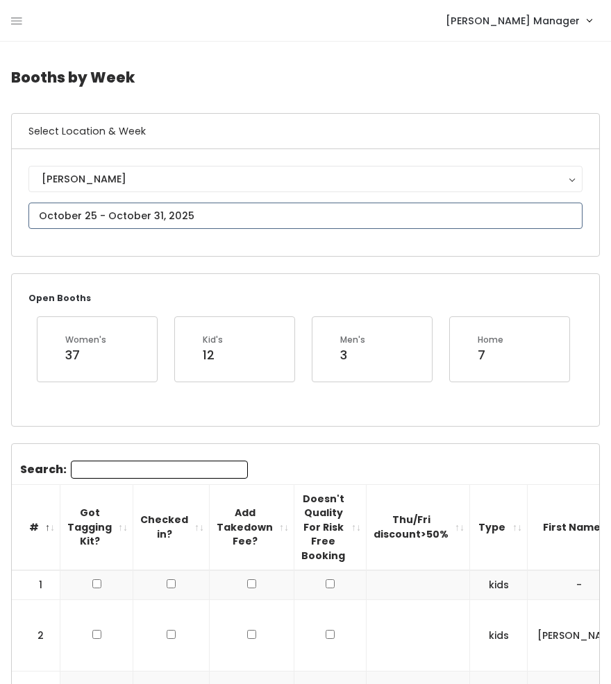
click at [117, 217] on input "text" at bounding box center [305, 216] width 554 height 26
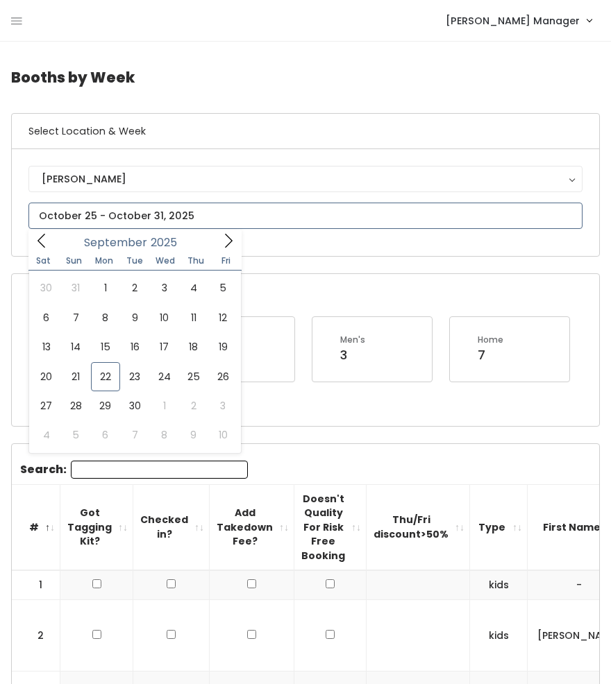
click at [222, 232] on span at bounding box center [228, 241] width 26 height 22
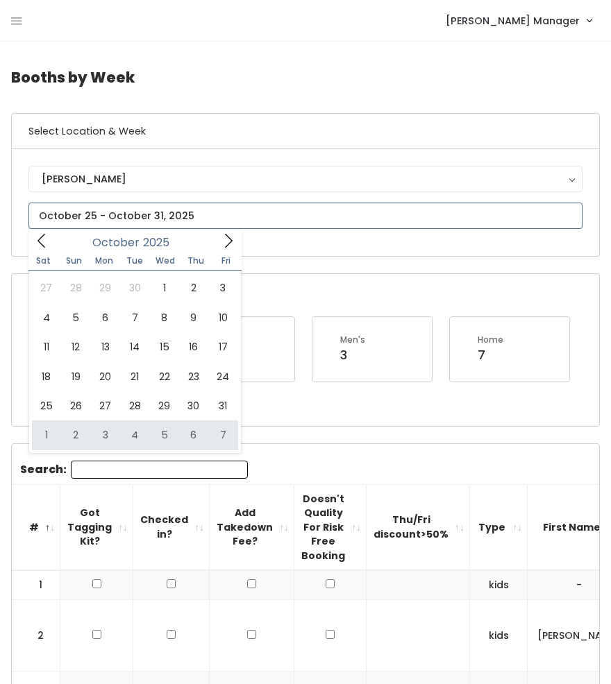
type input "[DATE] to [DATE]"
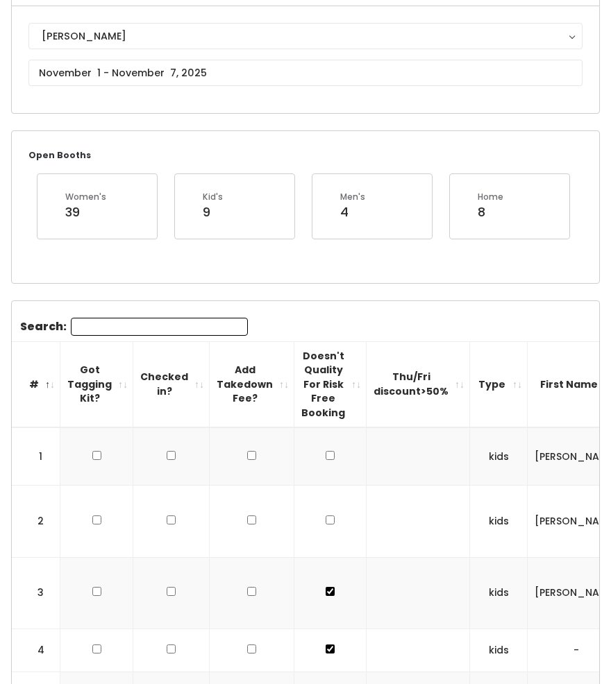
scroll to position [0, 1]
click at [324, 684] on input "checkbox" at bounding box center [328, 692] width 9 height 9
checkbox input "true"
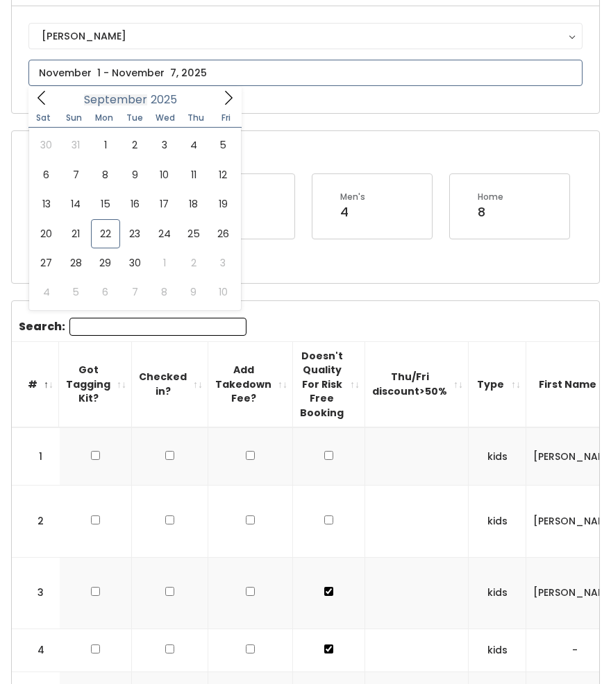
click at [117, 82] on input "text" at bounding box center [305, 73] width 554 height 26
click at [226, 90] on icon at bounding box center [228, 97] width 15 height 15
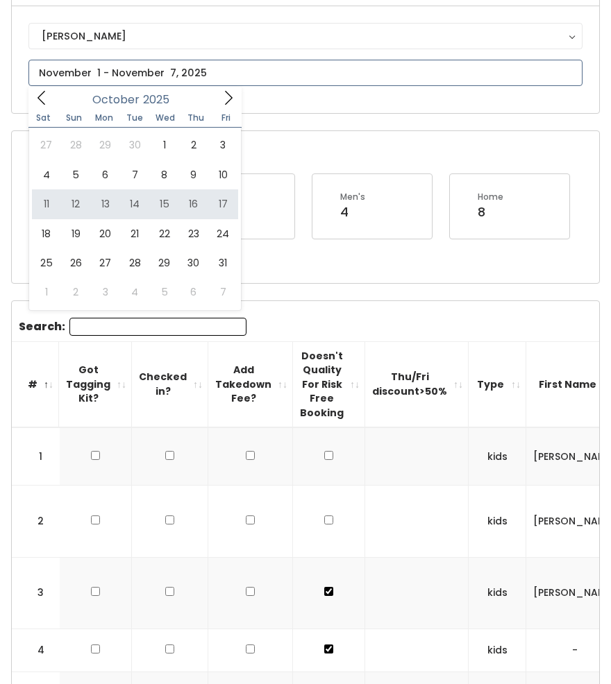
type input "October 11 to October 17"
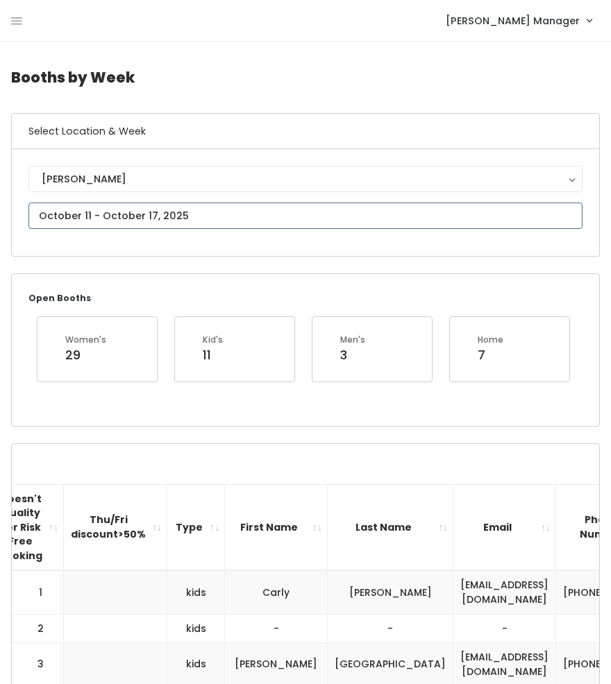
click at [60, 212] on input "text" at bounding box center [305, 216] width 554 height 26
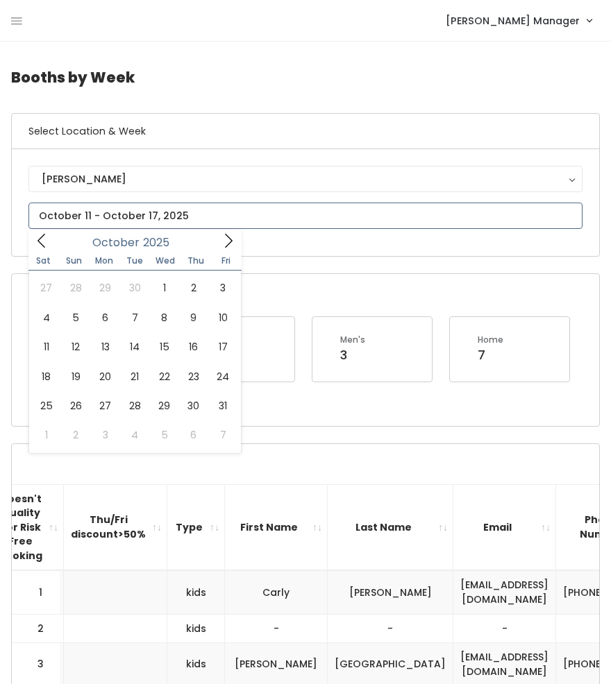
click at [230, 244] on icon at bounding box center [228, 240] width 15 height 15
type input "[DATE] to [DATE]"
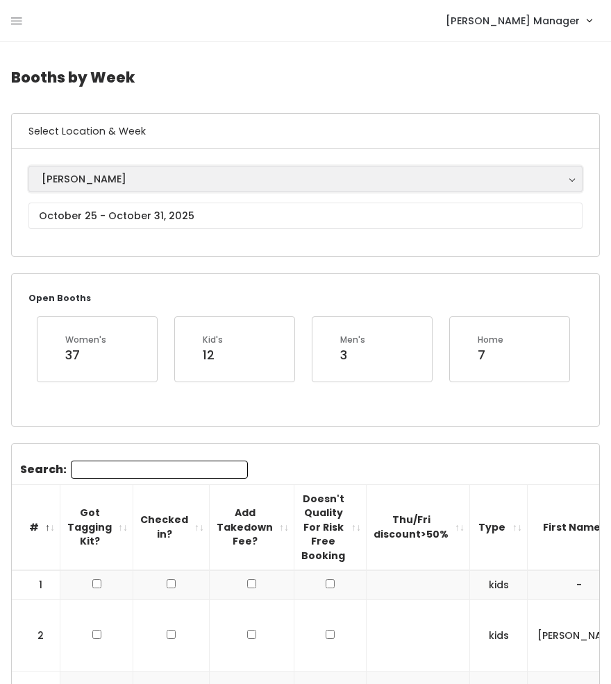
click at [77, 184] on div "[PERSON_NAME]" at bounding box center [306, 178] width 528 height 15
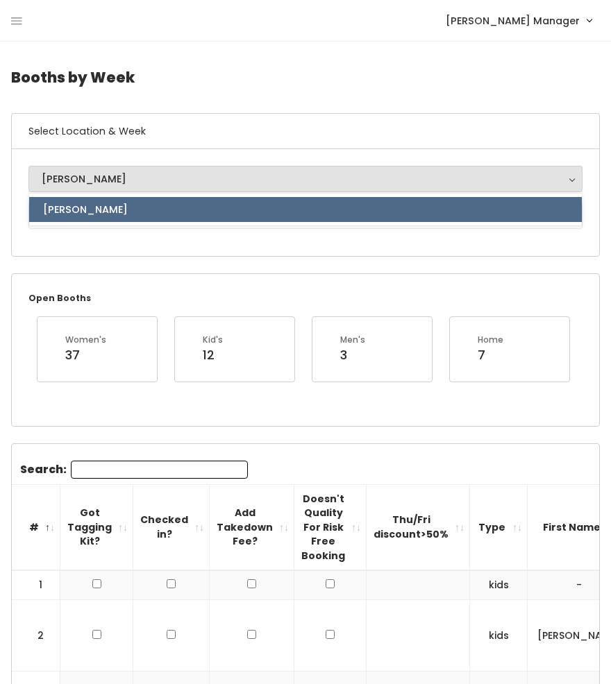
click at [70, 242] on div "Holladay Holladay Holladay" at bounding box center [305, 202] width 587 height 107
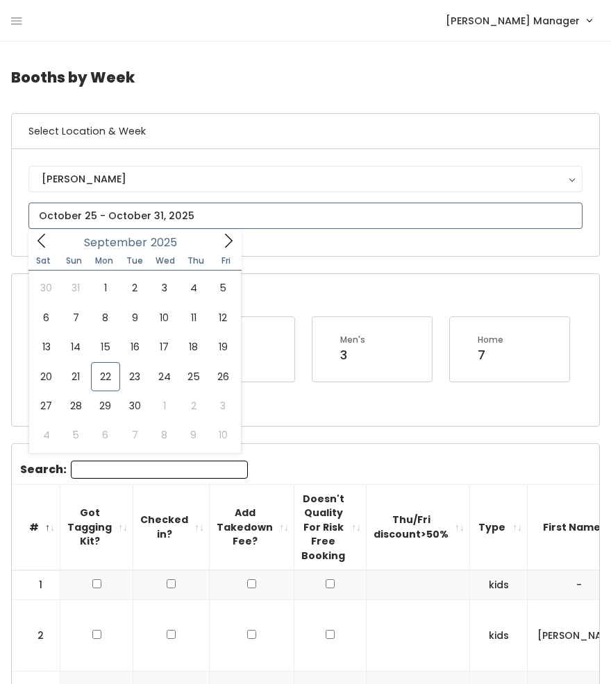
click at [72, 212] on input "text" at bounding box center [305, 216] width 554 height 26
click at [225, 244] on icon at bounding box center [228, 240] width 15 height 15
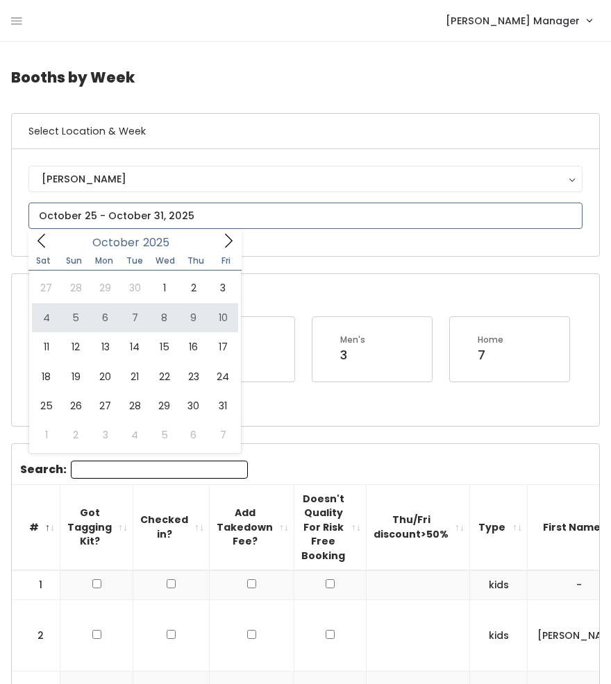
type input "October 4 to October 10"
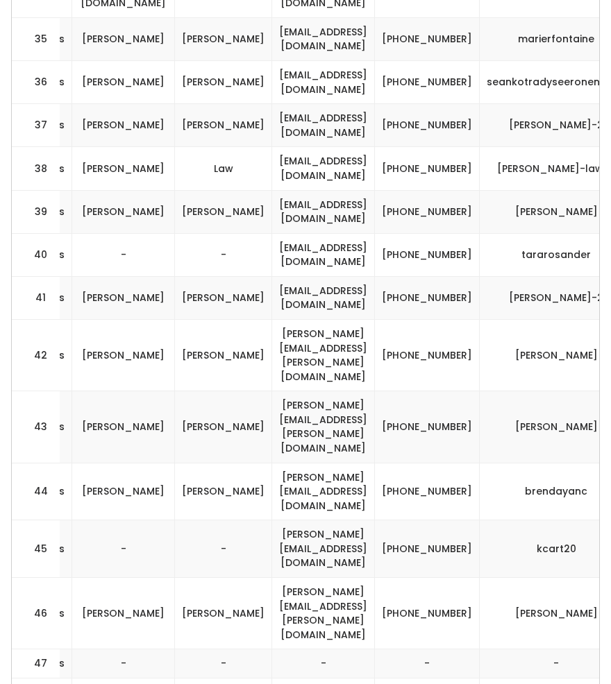
scroll to position [0, 602]
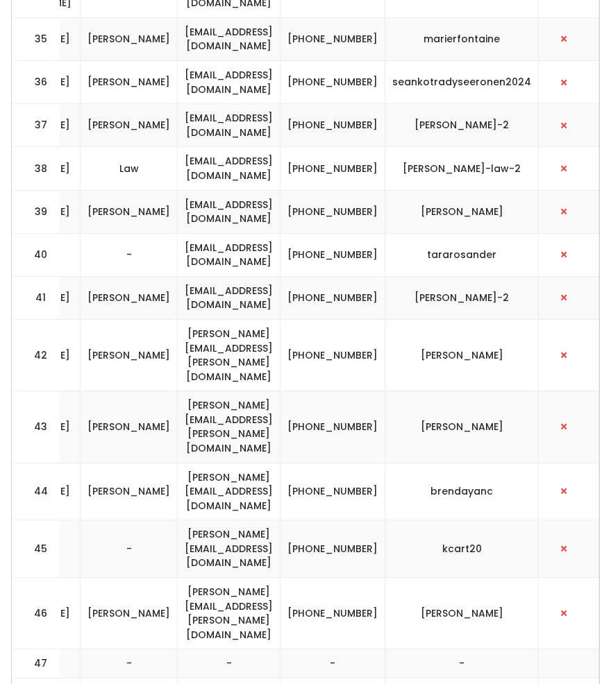
drag, startPoint x: 536, startPoint y: 306, endPoint x: 155, endPoint y: 294, distance: 380.5
click at [155, 578] on tr "46 womens Shalini Kasturi shalini.kasturi@icloud.com (201) 486-5466 shalini-kas…" at bounding box center [30, 613] width 1137 height 71
copy tr "shalini.kasturi@icloud.com (201) 486-5466 shalini-kasturi"
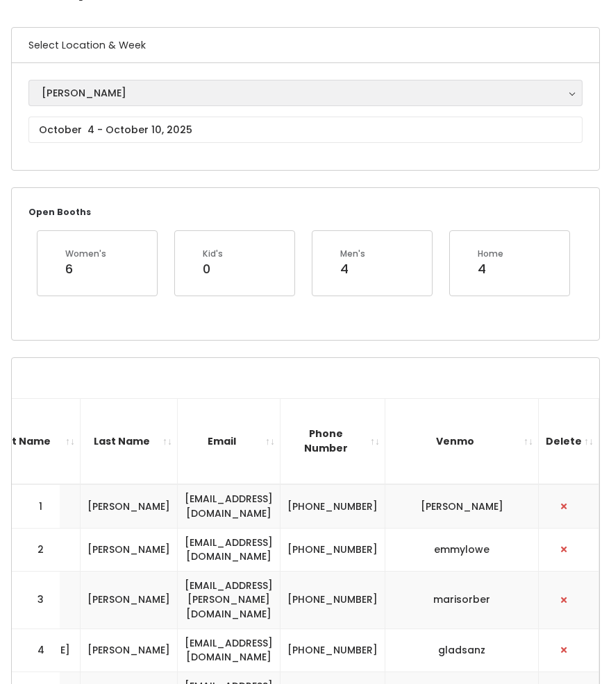
scroll to position [85, 0]
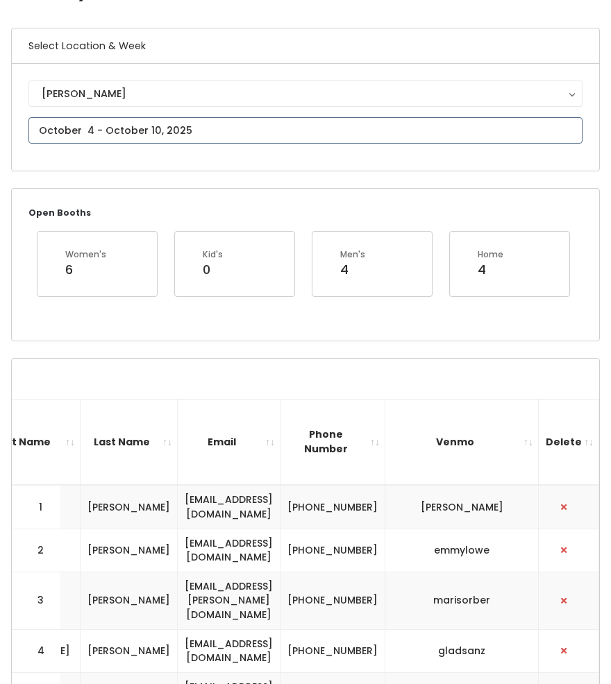
click at [101, 128] on input "text" at bounding box center [305, 130] width 554 height 26
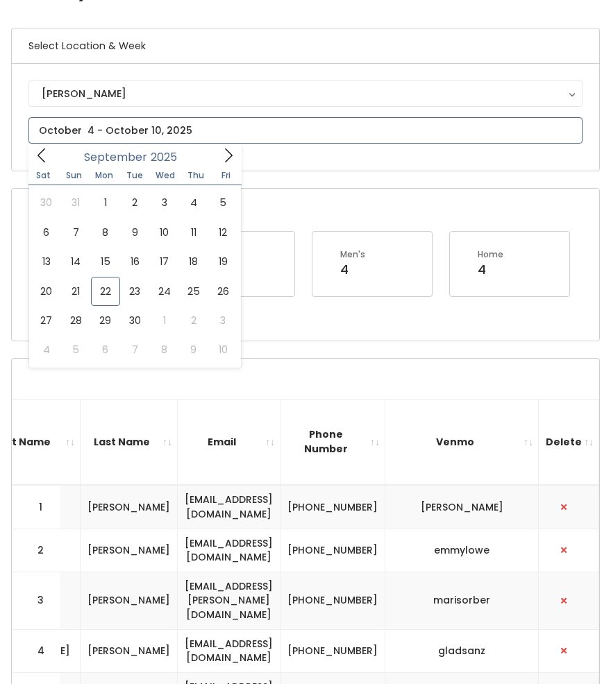
click at [225, 153] on icon at bounding box center [228, 155] width 15 height 15
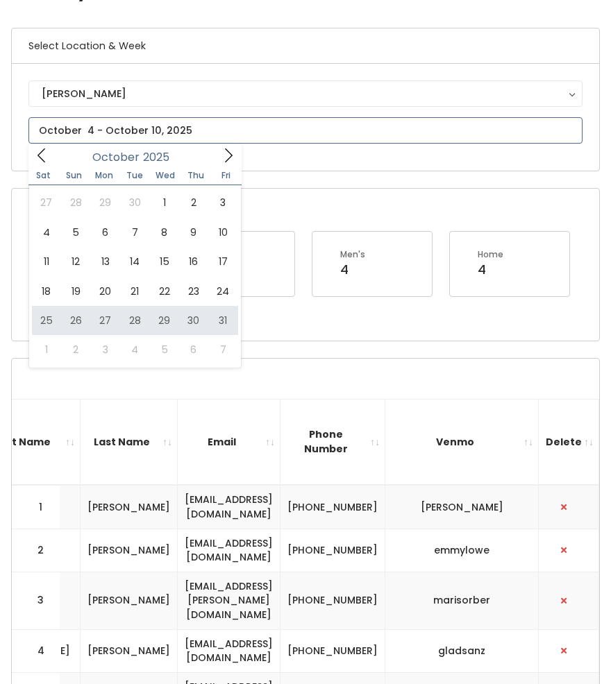
type input "October 25 to October 31"
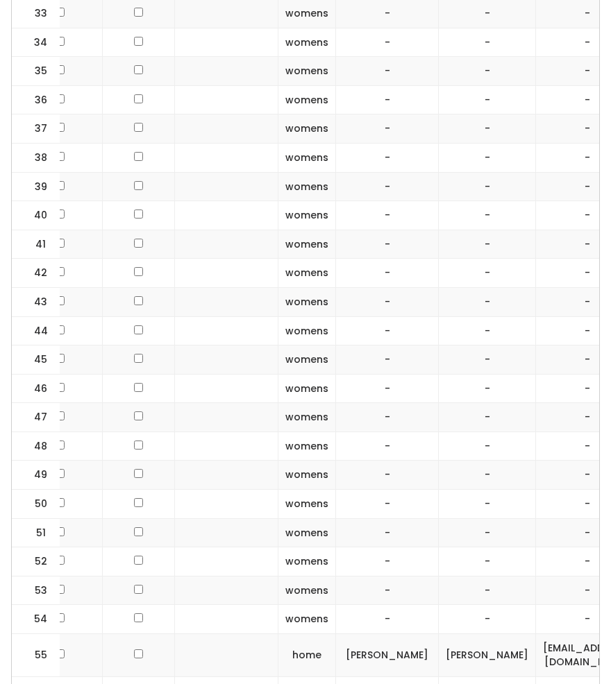
scroll to position [0, 178]
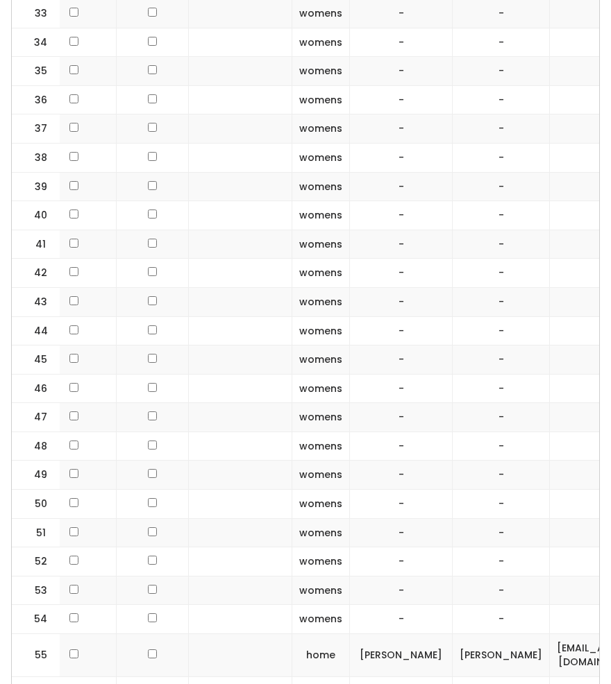
click at [148, 383] on input "checkbox" at bounding box center [152, 387] width 9 height 9
checkbox input "true"
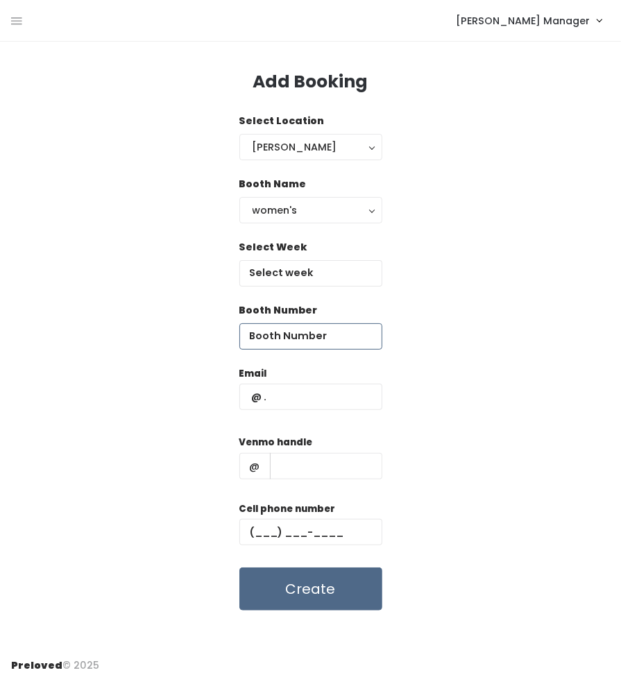
click at [287, 339] on input "number" at bounding box center [310, 336] width 143 height 26
type input "46"
click at [286, 278] on input "text" at bounding box center [310, 273] width 143 height 26
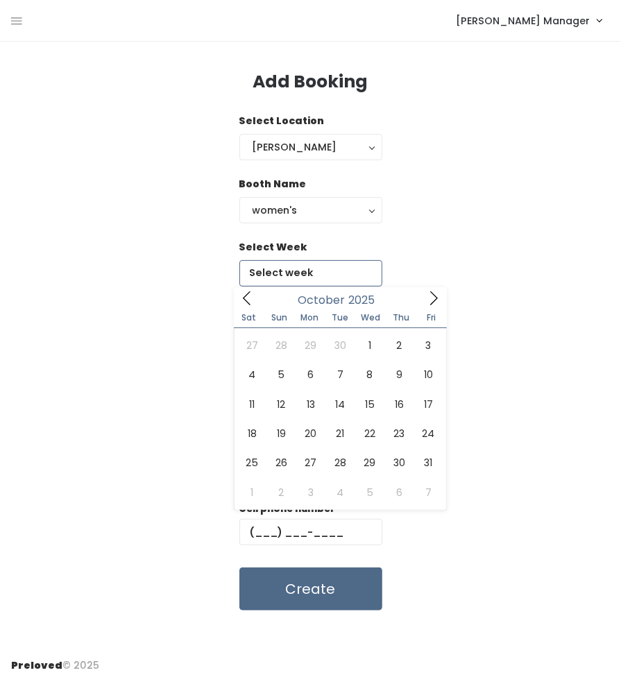
click at [433, 298] on icon at bounding box center [433, 298] width 15 height 15
type input "October 25 to October 31"
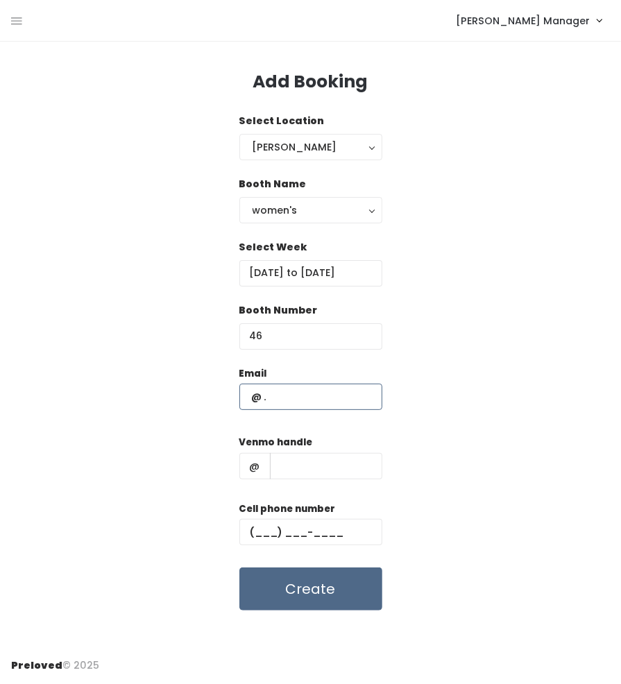
click at [280, 400] on input "text" at bounding box center [310, 397] width 143 height 26
paste input "shalini.kasturi@icloud.com (201) 486-5466 shalini-kasturi"
type input "[PERSON_NAME][EMAIL_ADDRESS][PERSON_NAME][DOMAIN_NAME]"
click at [347, 459] on input "text" at bounding box center [326, 466] width 112 height 26
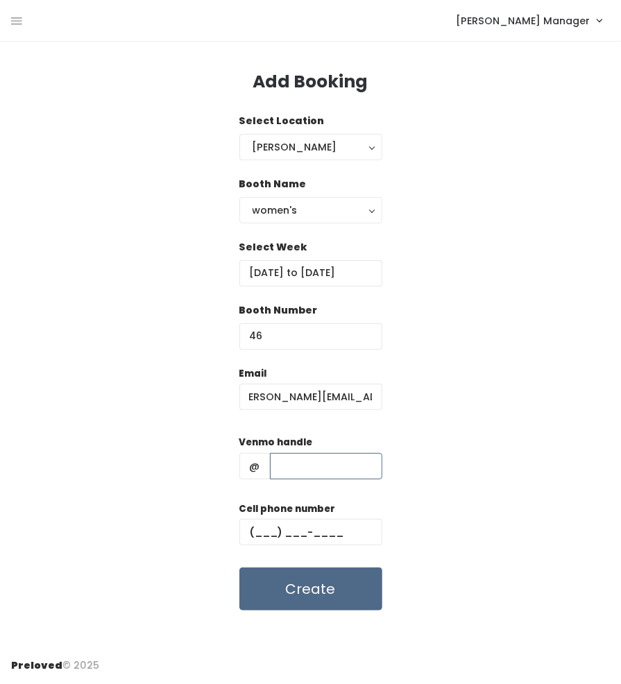
scroll to position [0, 0]
paste input "shalini.kasturi@icloud.com (201) 486-5466 shalini-kasturi"
drag, startPoint x: 300, startPoint y: 473, endPoint x: 185, endPoint y: 477, distance: 115.3
click at [185, 477] on div "Email shalini.kasturi@icloud.com Venmo handle @ shalini.kasturi@icloud.com (201…" at bounding box center [310, 488] width 599 height 245
type input "[PERSON_NAME]"
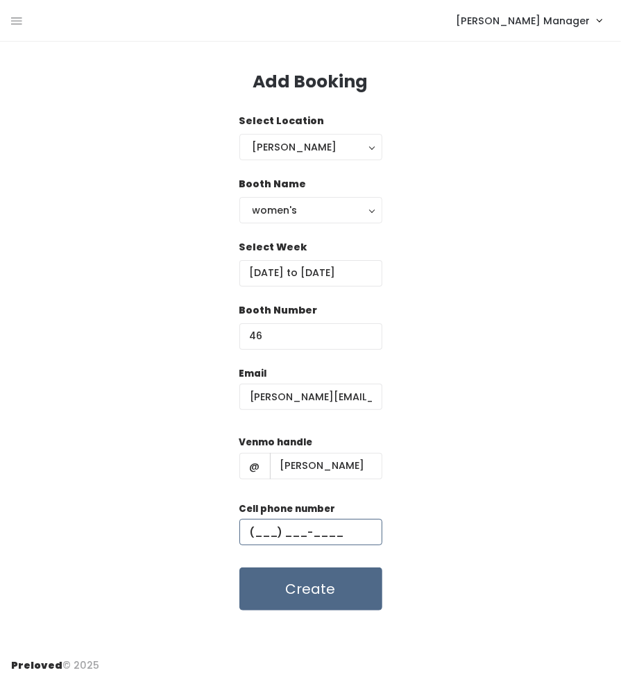
click at [267, 528] on input "text" at bounding box center [310, 532] width 143 height 26
paste input "[PHONE_NUMBER]"
type input "[PHONE_NUMBER]"
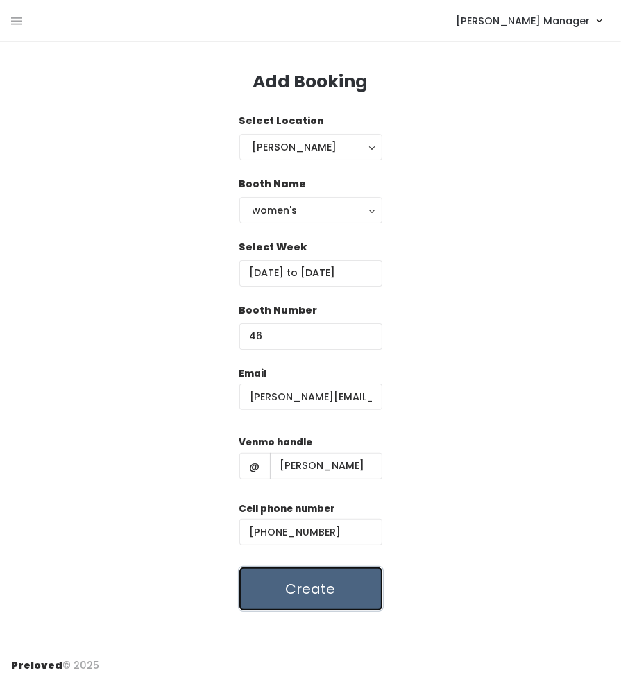
click at [309, 584] on button "Create" at bounding box center [310, 589] width 143 height 43
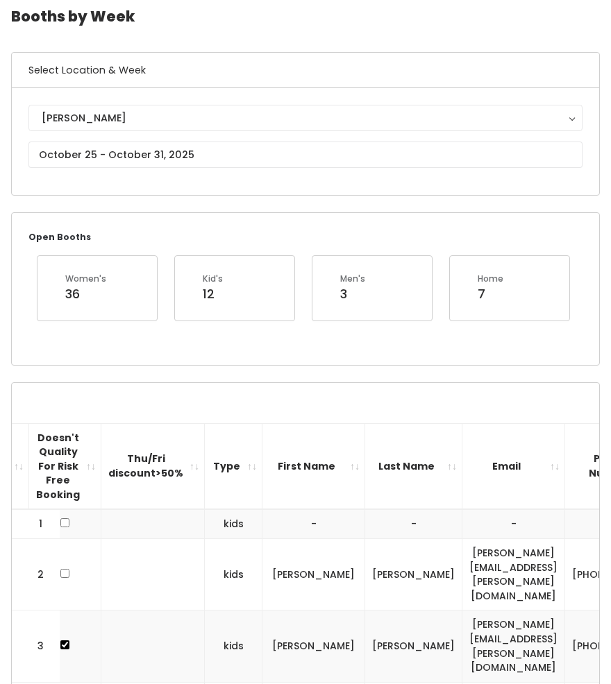
scroll to position [45, 0]
